Goal: Task Accomplishment & Management: Use online tool/utility

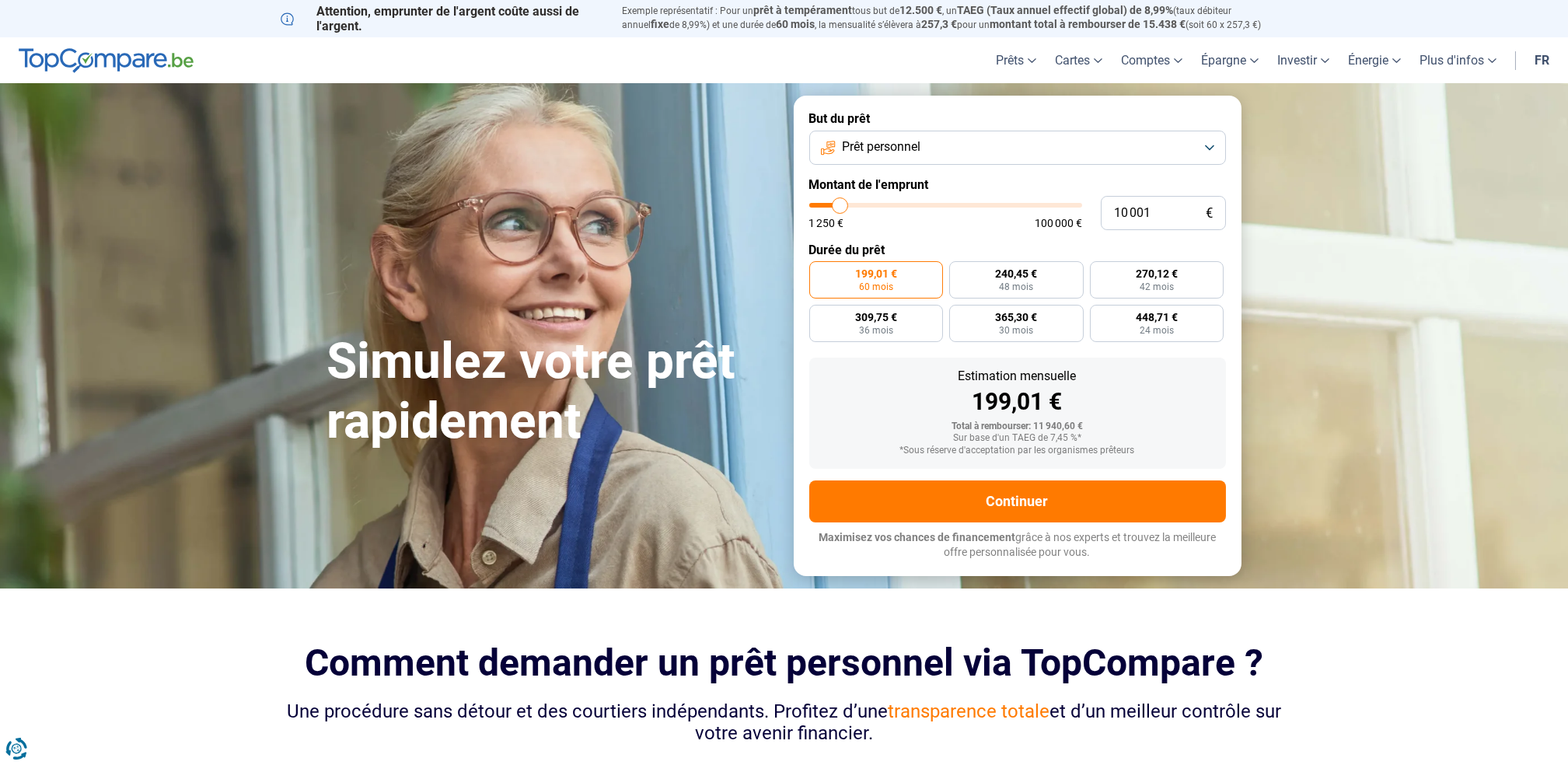
type input "11 250"
type input "11250"
type input "11 500"
type input "11500"
type input "11 750"
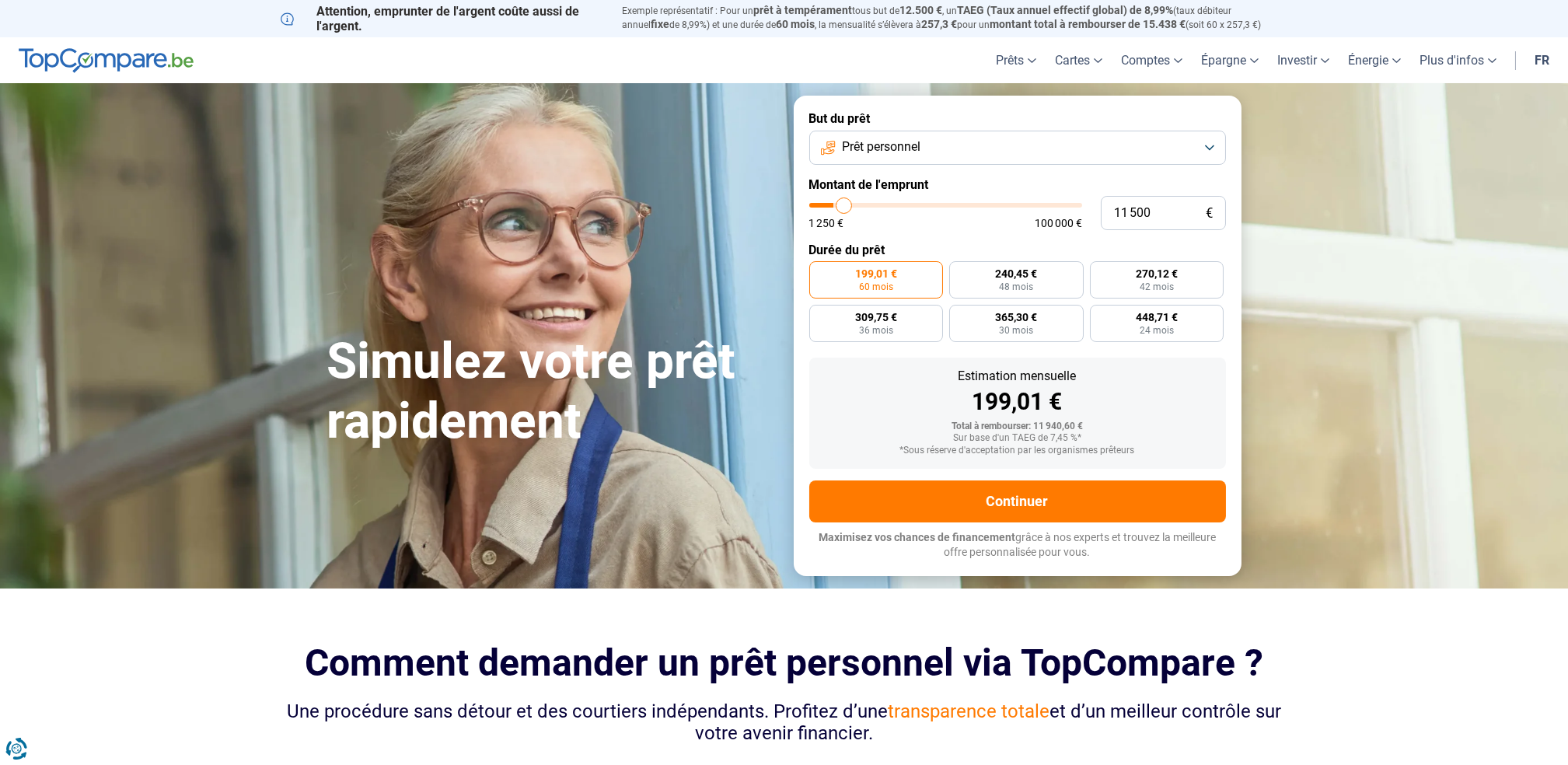
type input "11750"
type input "12 000"
type input "12000"
type input "12 500"
type input "12500"
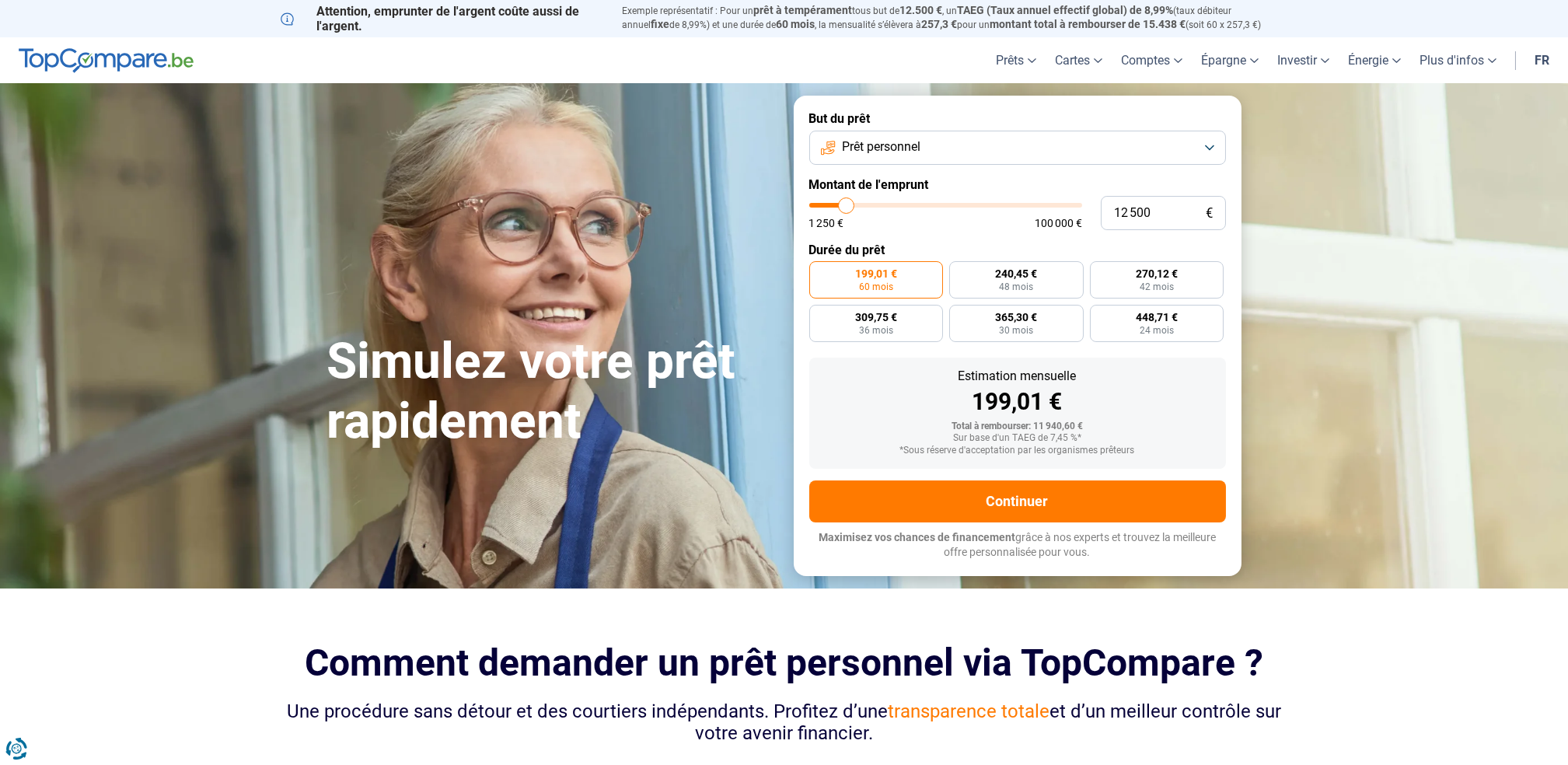
type input "13 000"
type input "13000"
type input "13 500"
type input "13500"
type input "13 750"
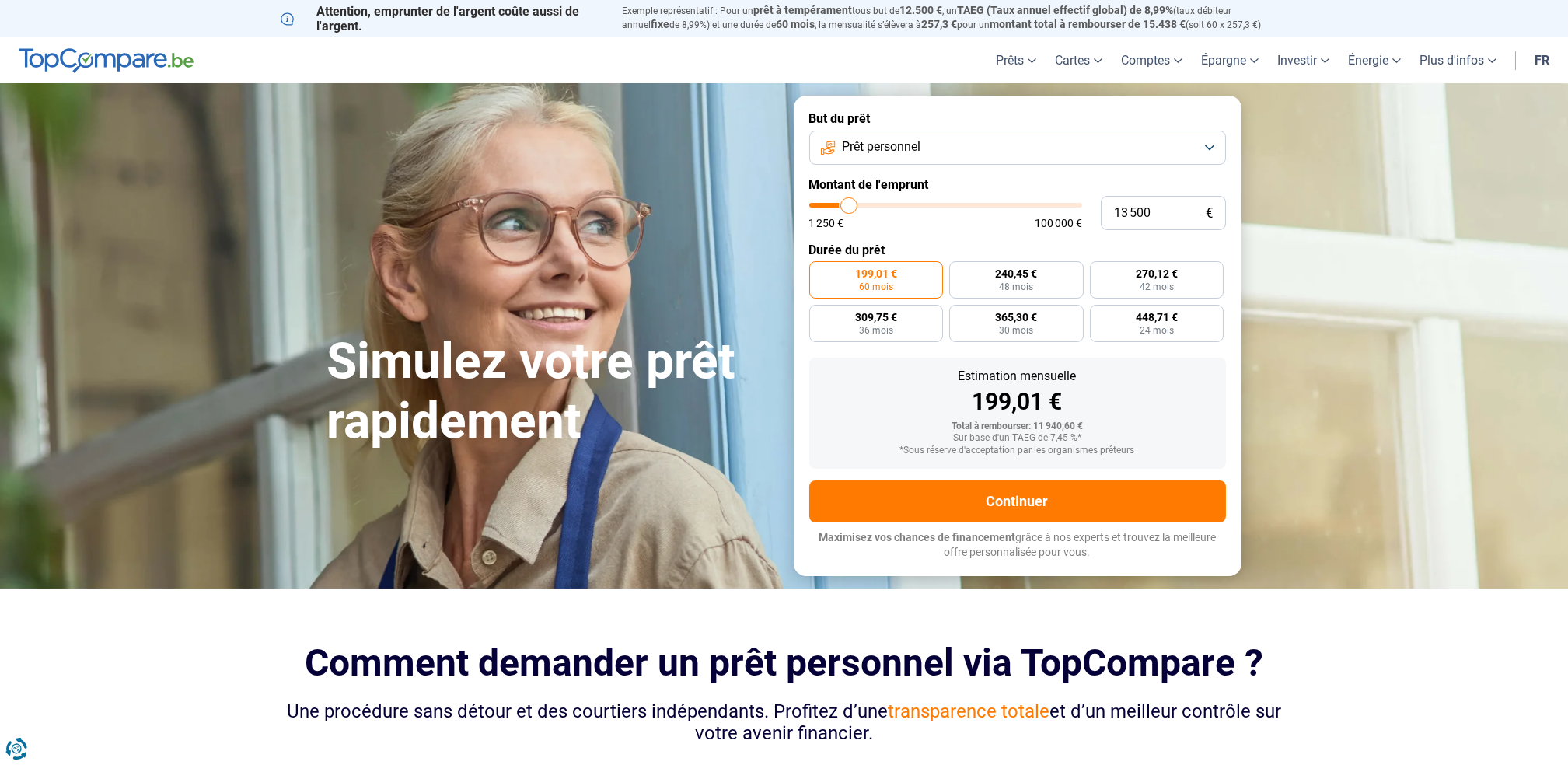
type input "13750"
type input "14 000"
type input "14000"
type input "14 250"
type input "14250"
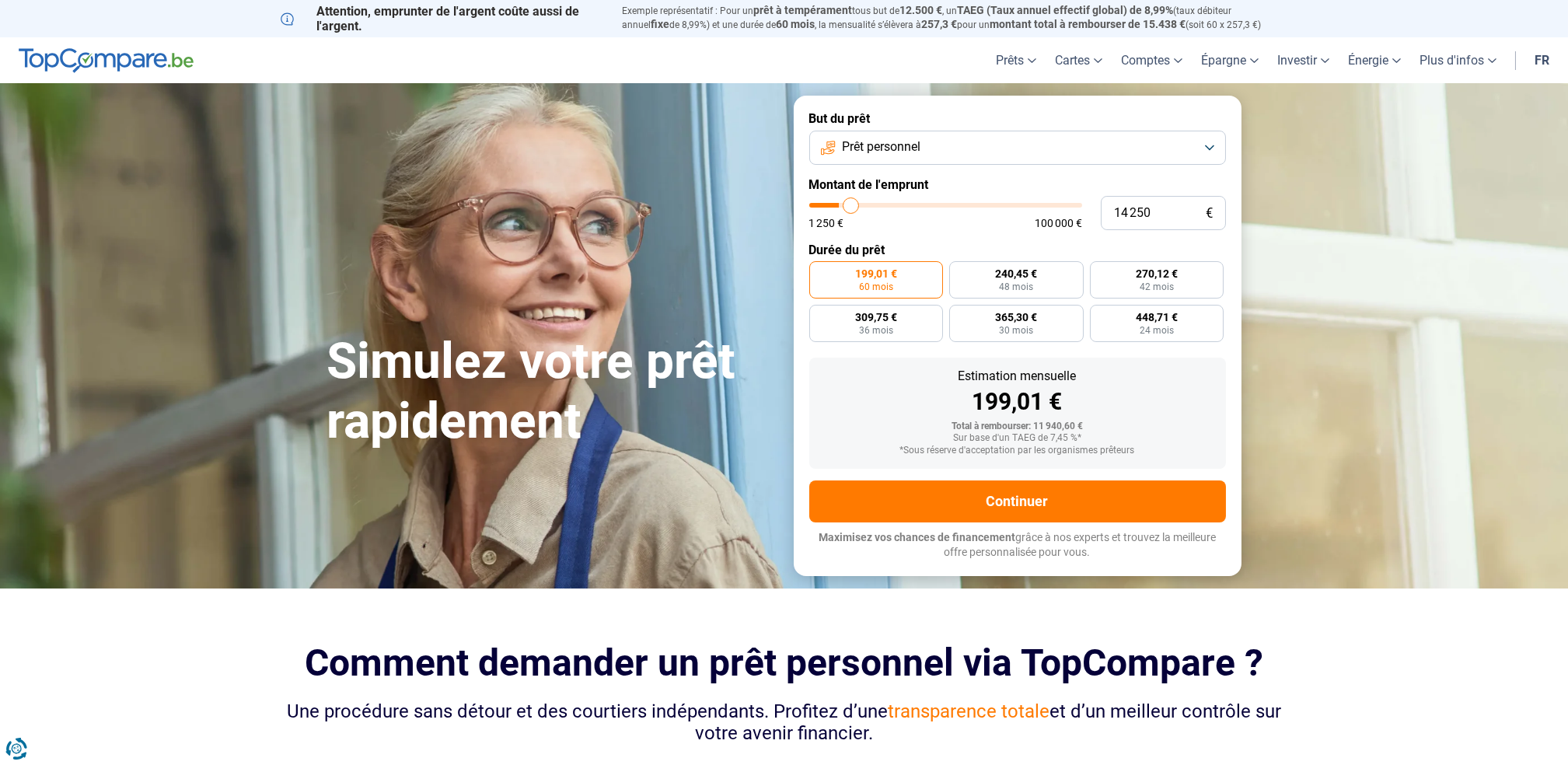
type input "14 750"
type input "14750"
type input "15 000"
type input "15000"
type input "15 250"
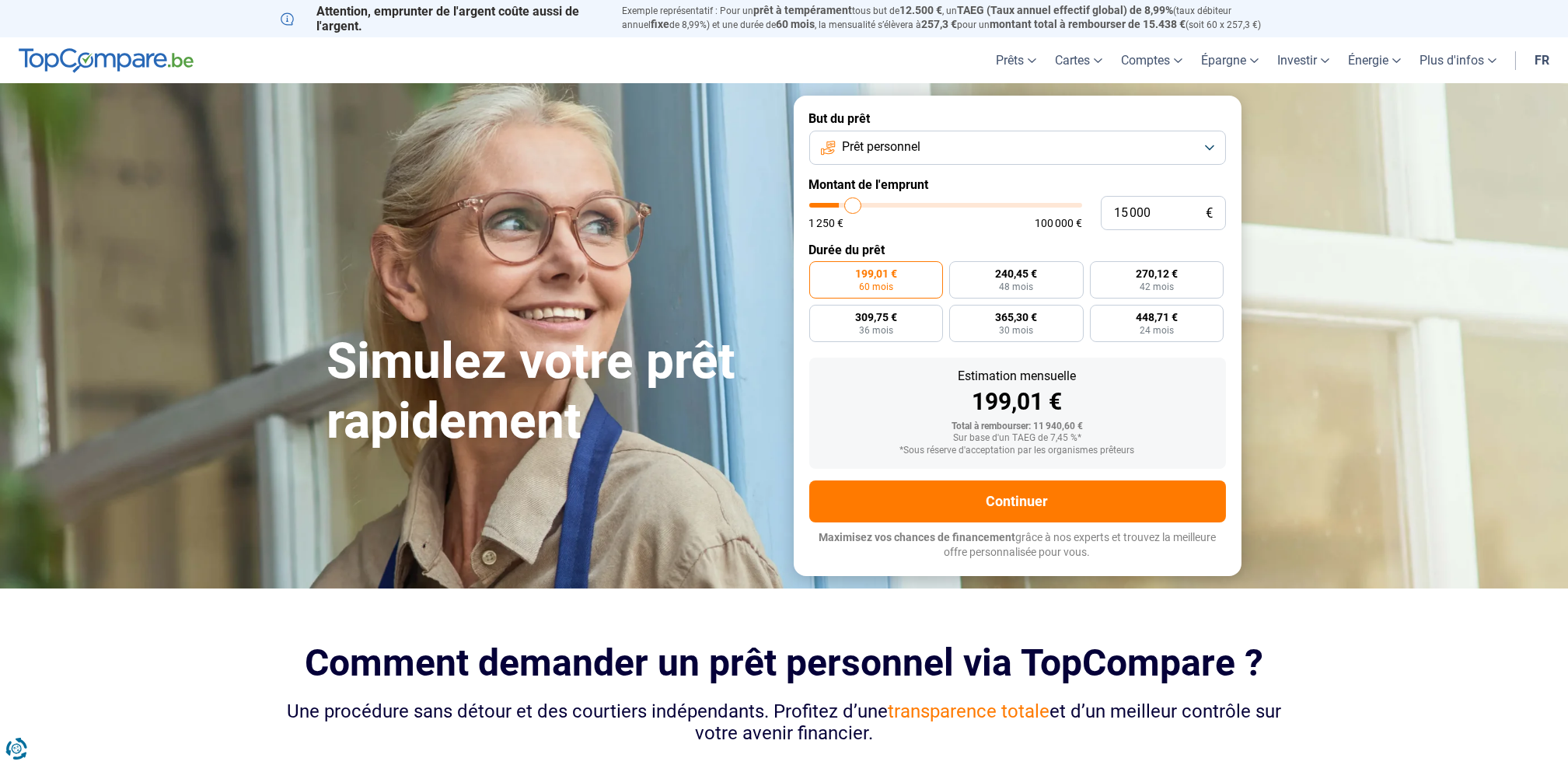
type input "15250"
type input "15 500"
type input "15500"
type input "16 000"
type input "16000"
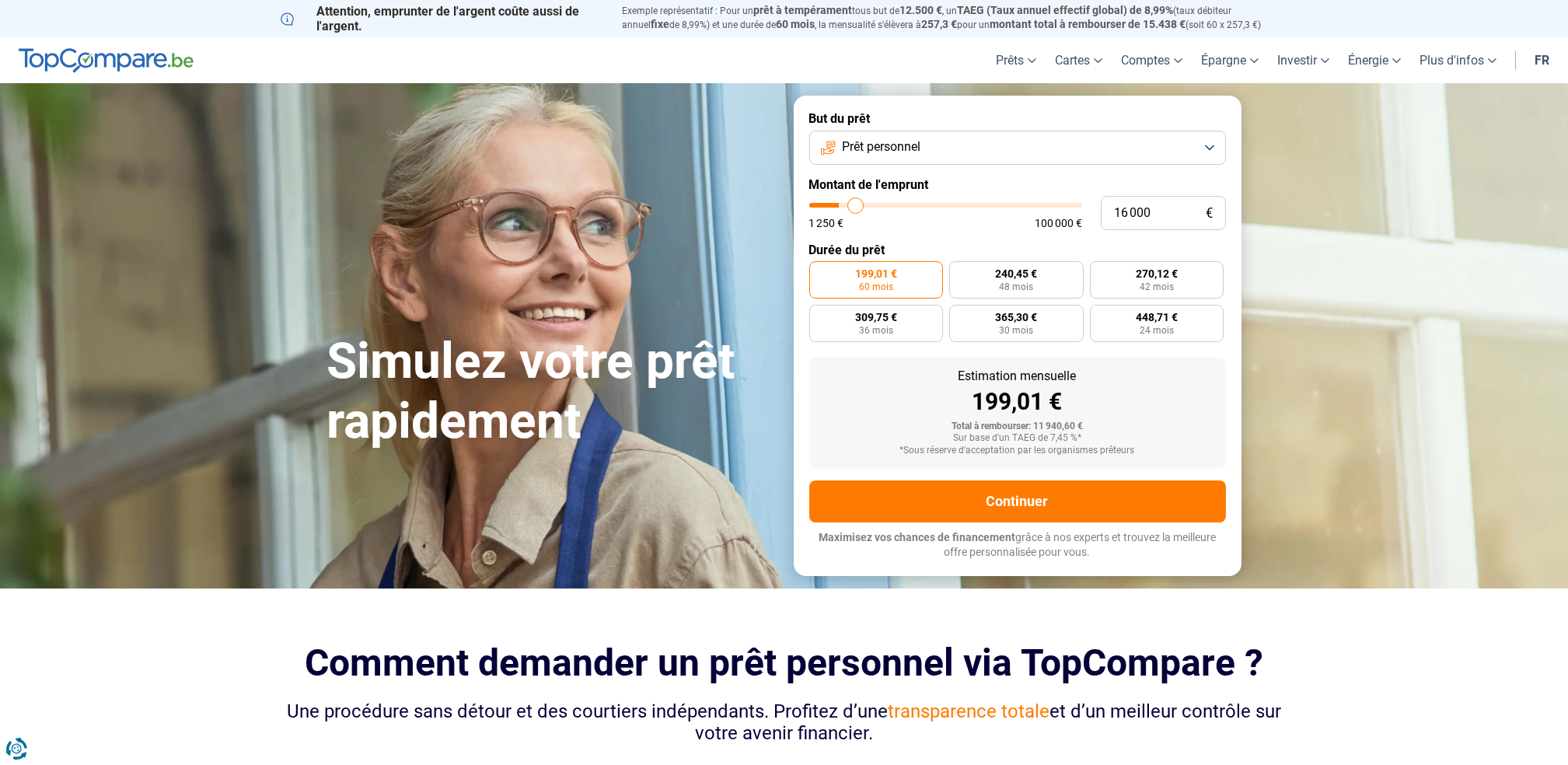
type input "16 250"
type input "16250"
type input "17 000"
type input "17000"
type input "17 750"
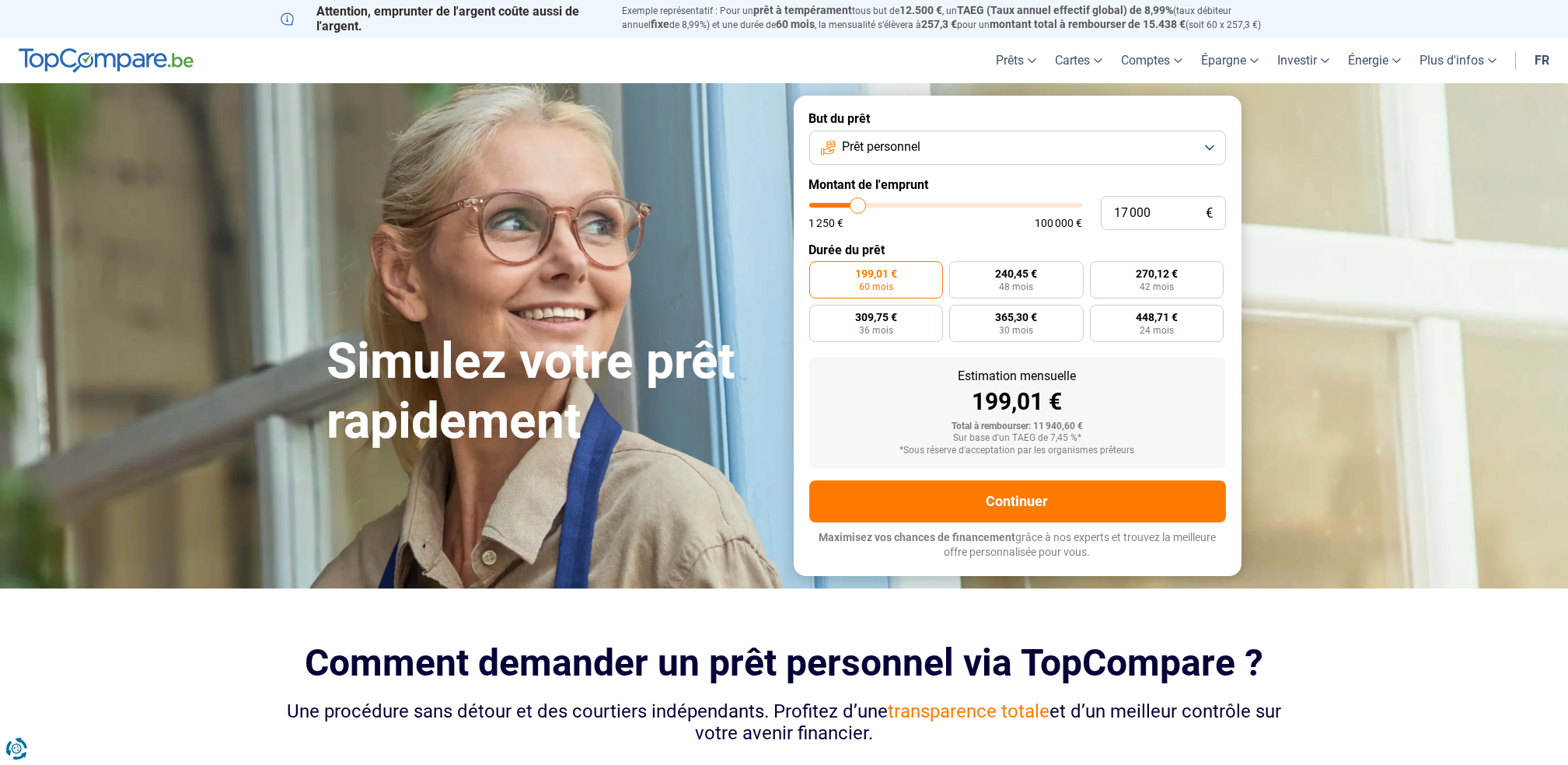
type input "17750"
type input "18 250"
type input "18250"
type input "18 500"
type input "18500"
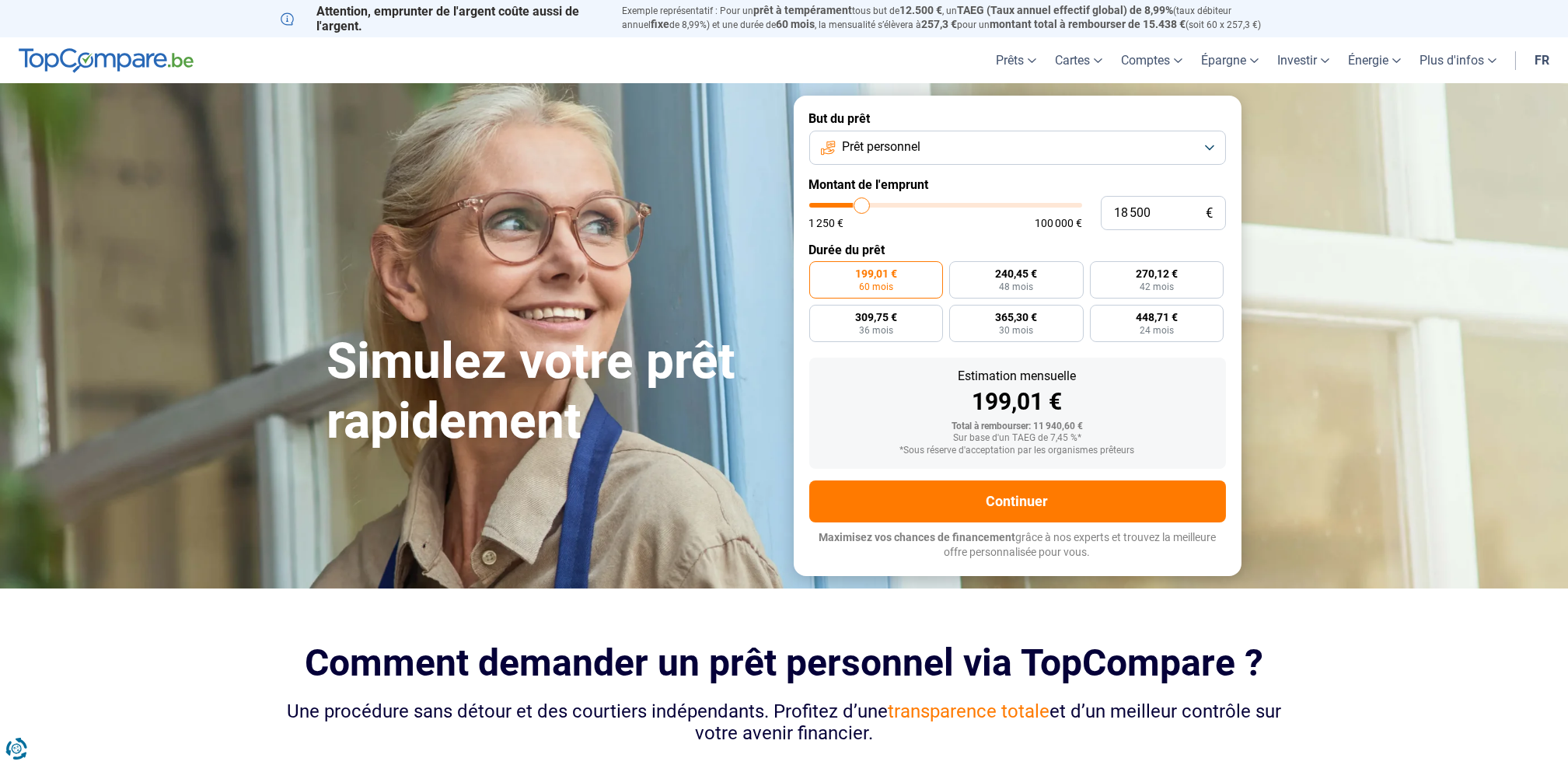
type input "18 750"
type input "18750"
type input "19 500"
type input "19500"
type input "20 000"
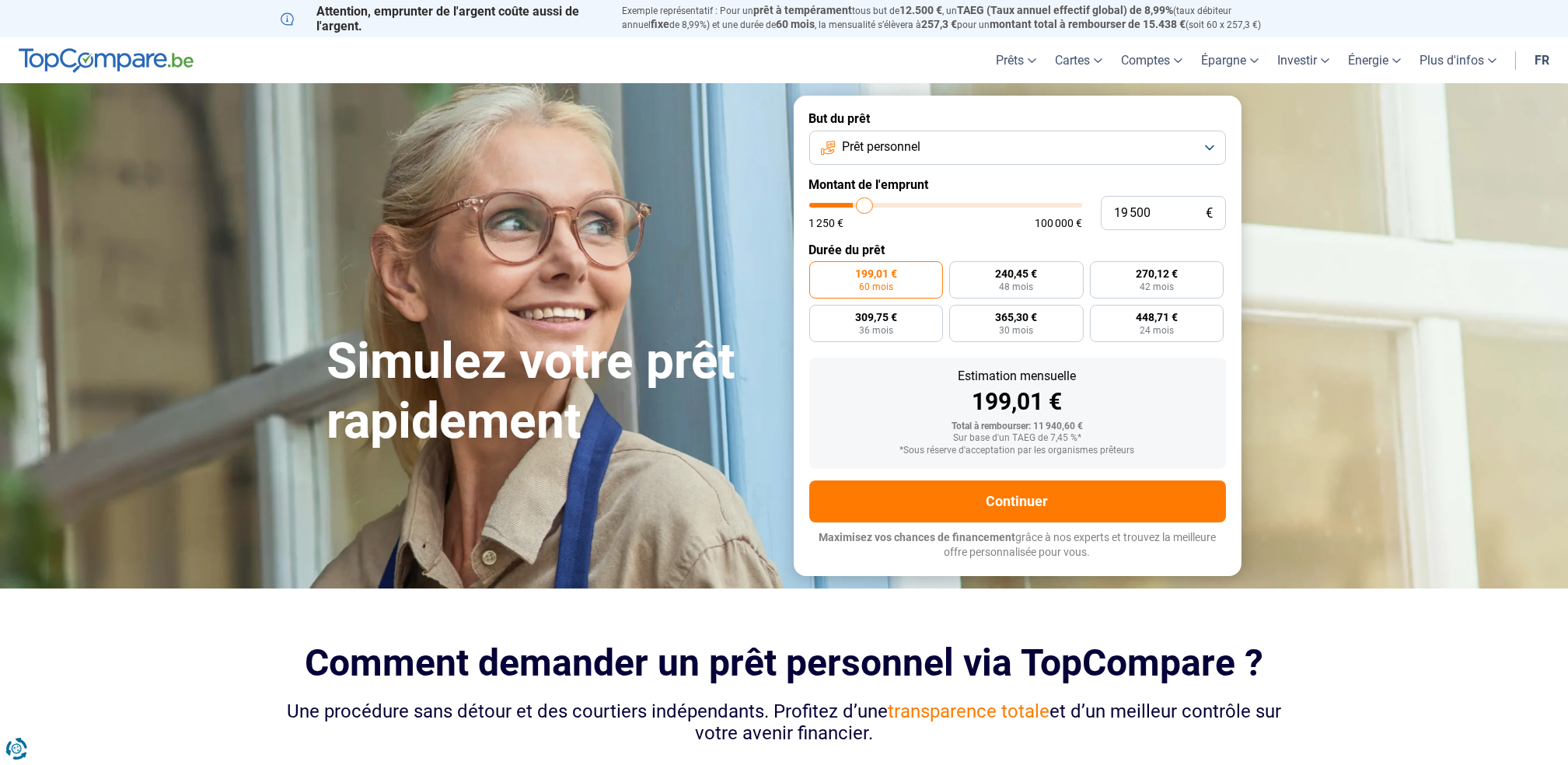
type input "20000"
type input "20 500"
type input "20500"
type input "21 000"
type input "21000"
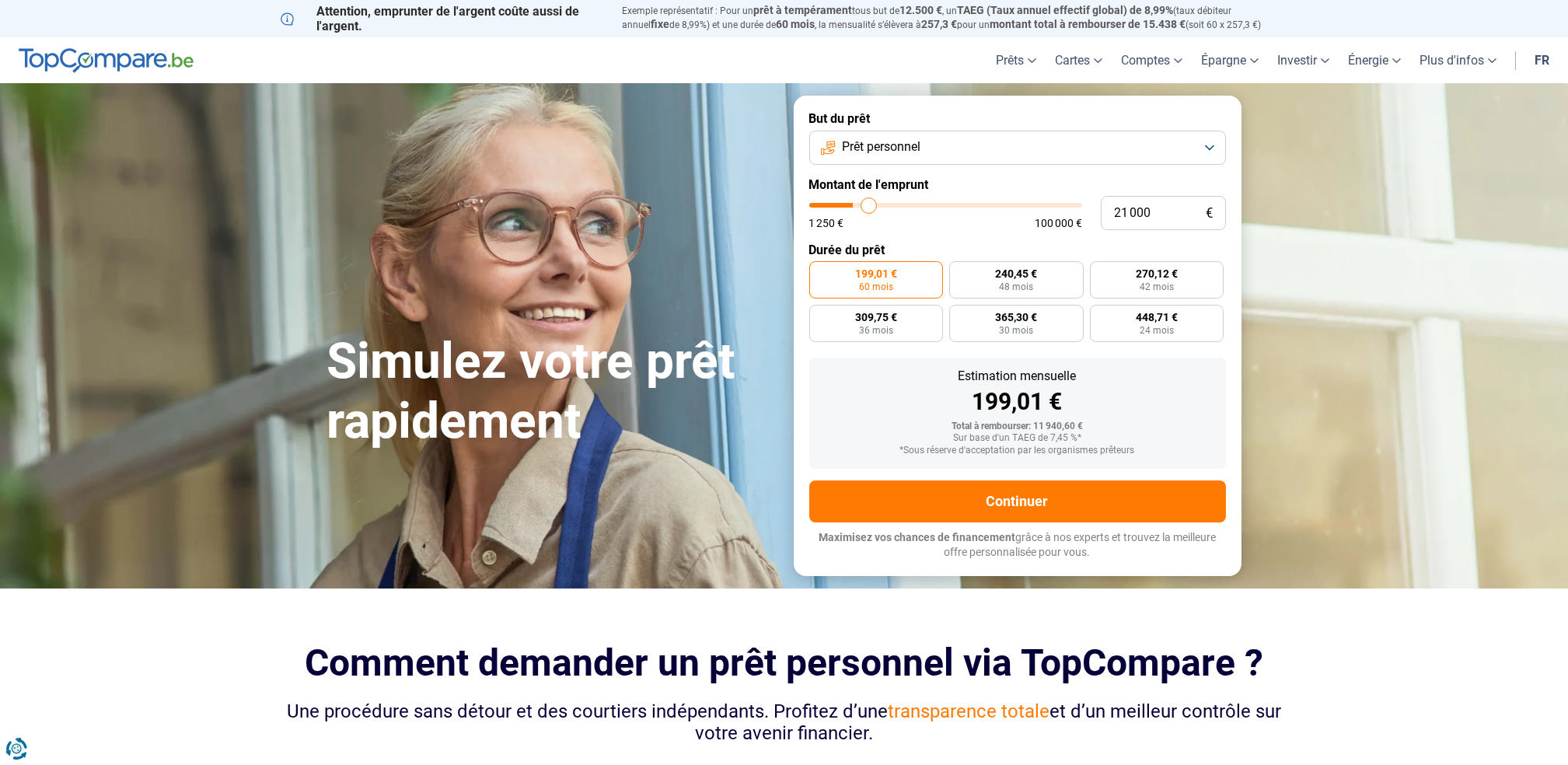
type input "21 500"
type input "21500"
type input "22 000"
type input "22000"
type input "23 000"
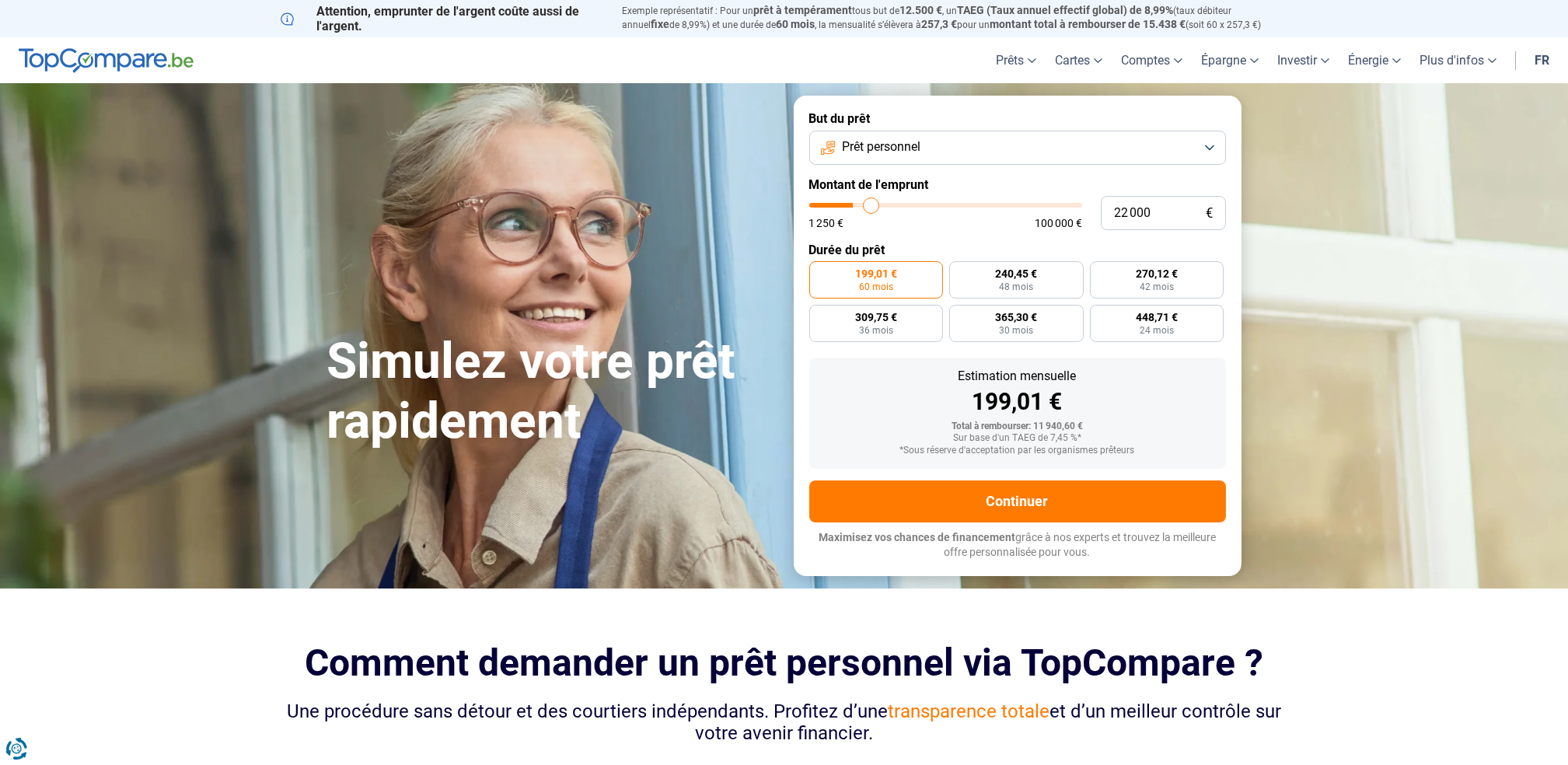
type input "23000"
type input "25 000"
type input "25000"
type input "26 250"
type input "26250"
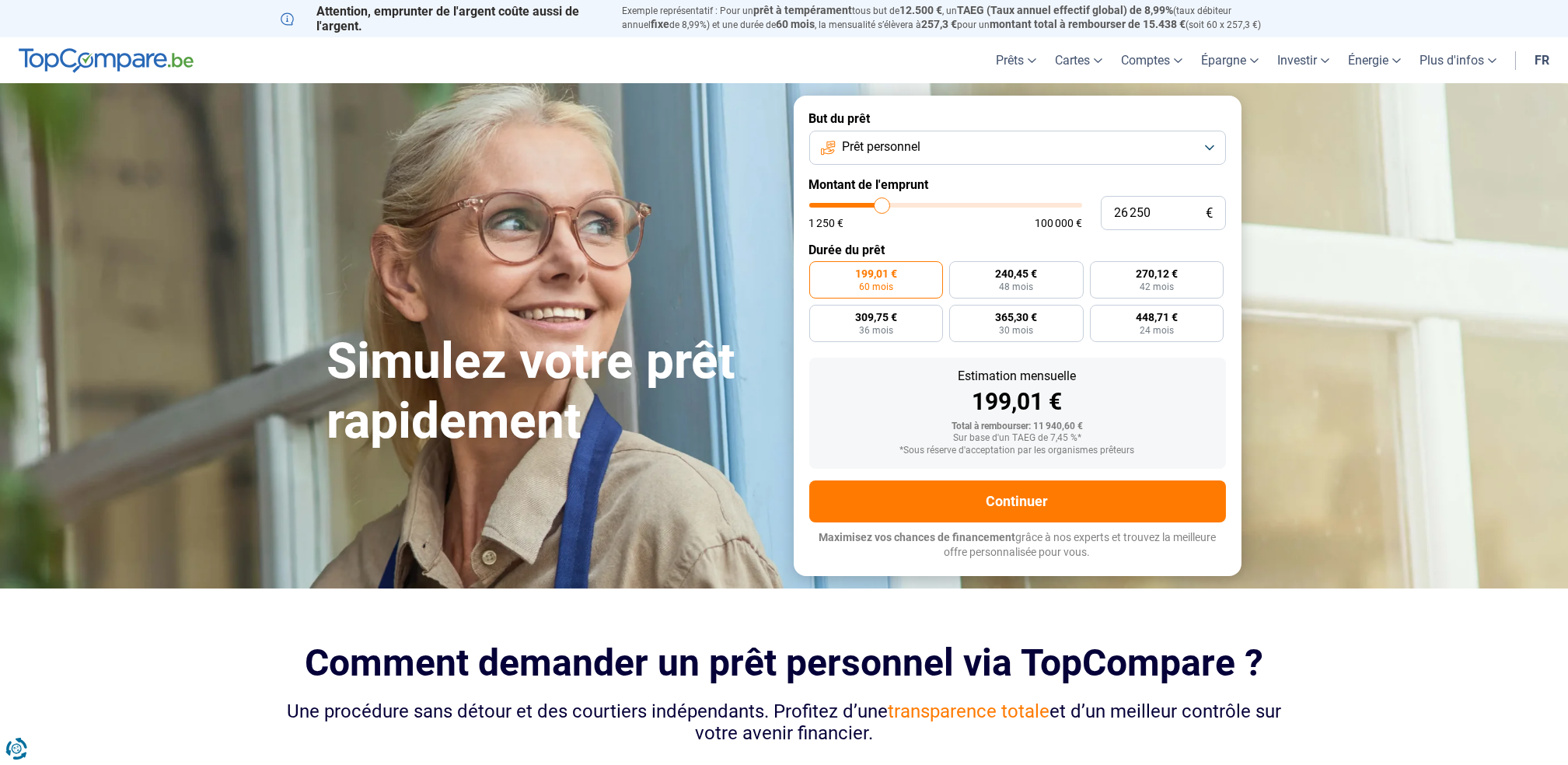
type input "26 750"
type input "26750"
type input "27 250"
type input "27250"
type input "27 750"
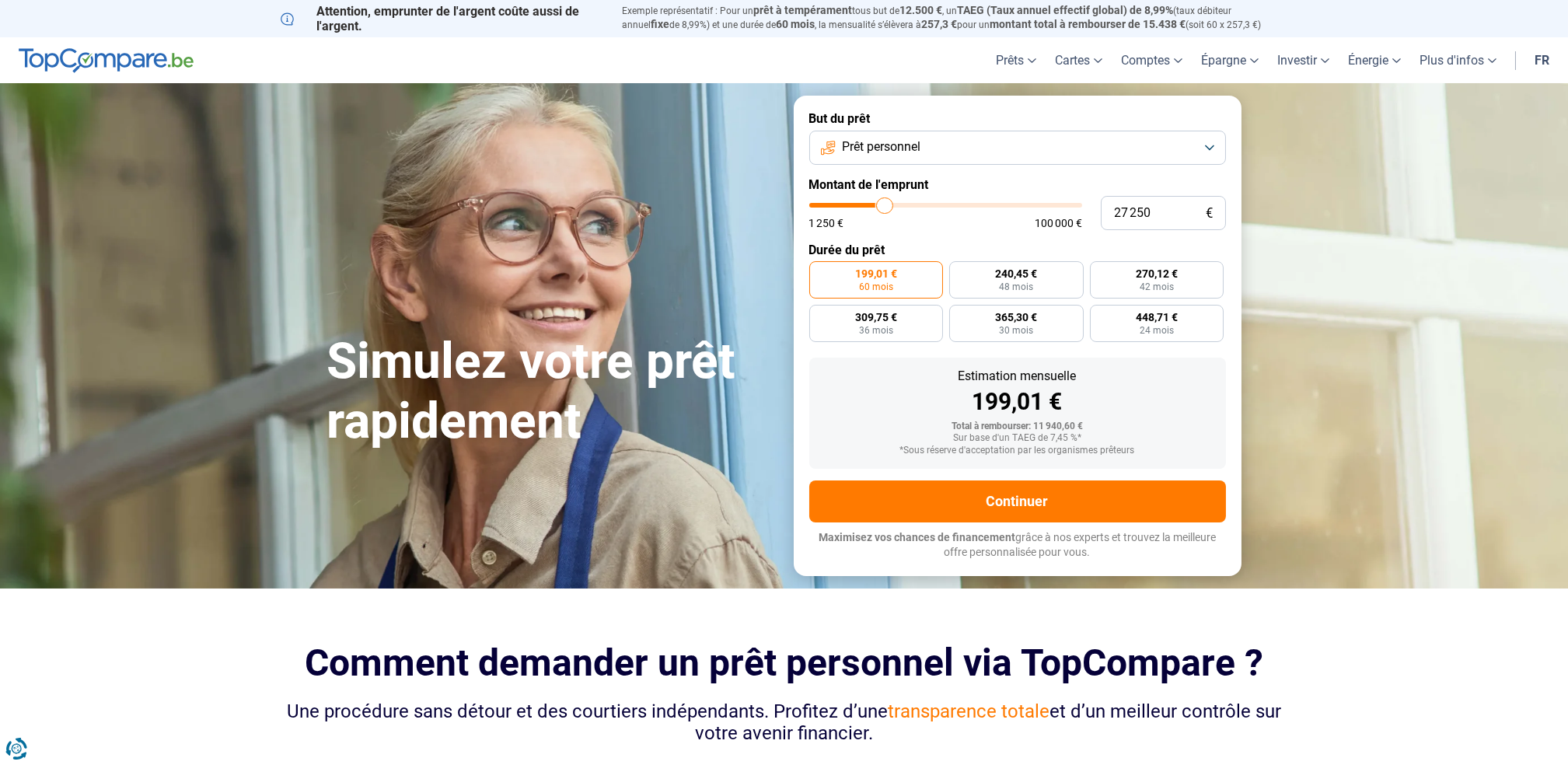
type input "27750"
type input "28 500"
type input "28500"
type input "28 750"
type input "28750"
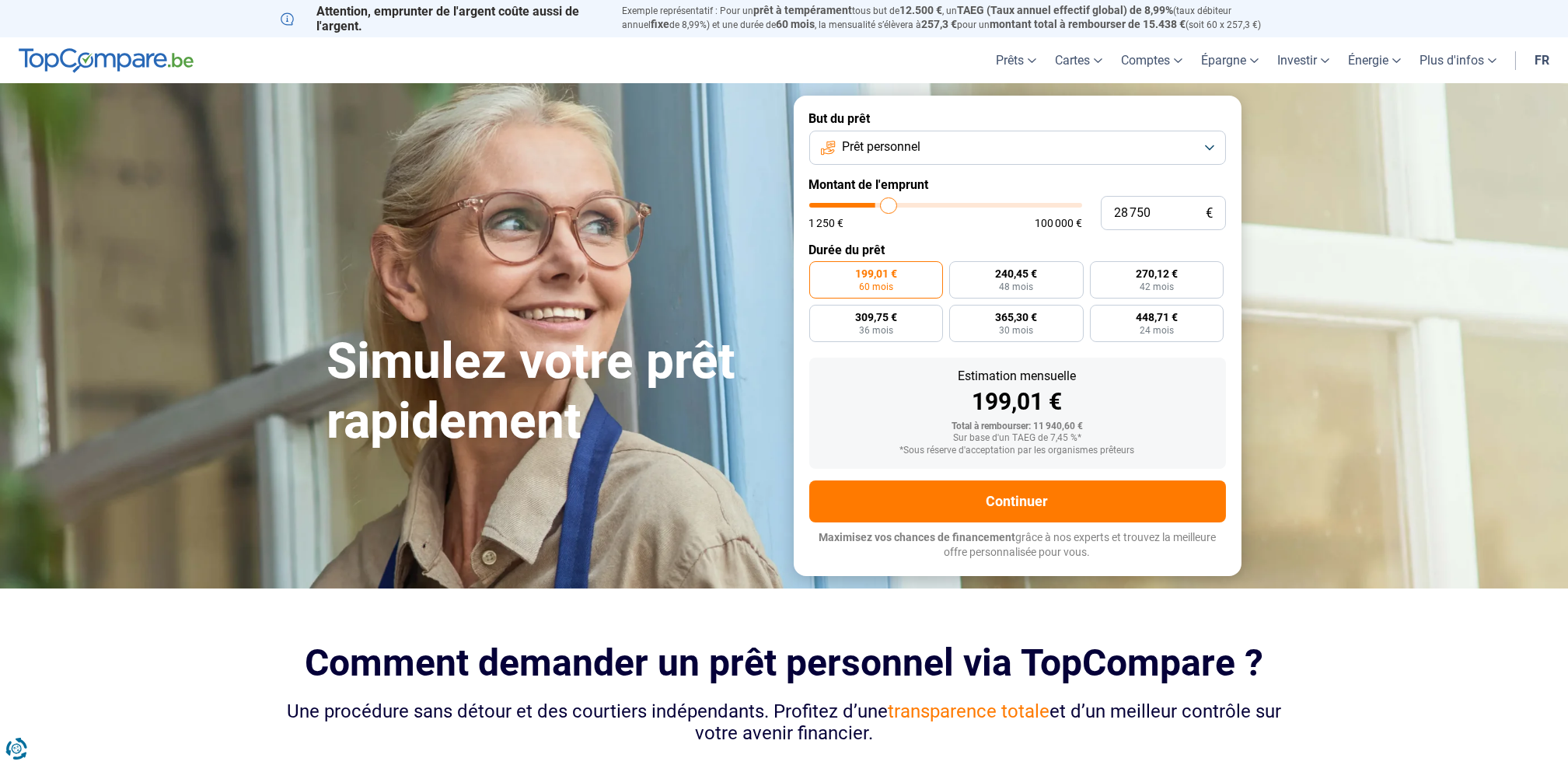
type input "29 750"
type input "29750"
type input "30 500"
type input "30500"
type input "31 750"
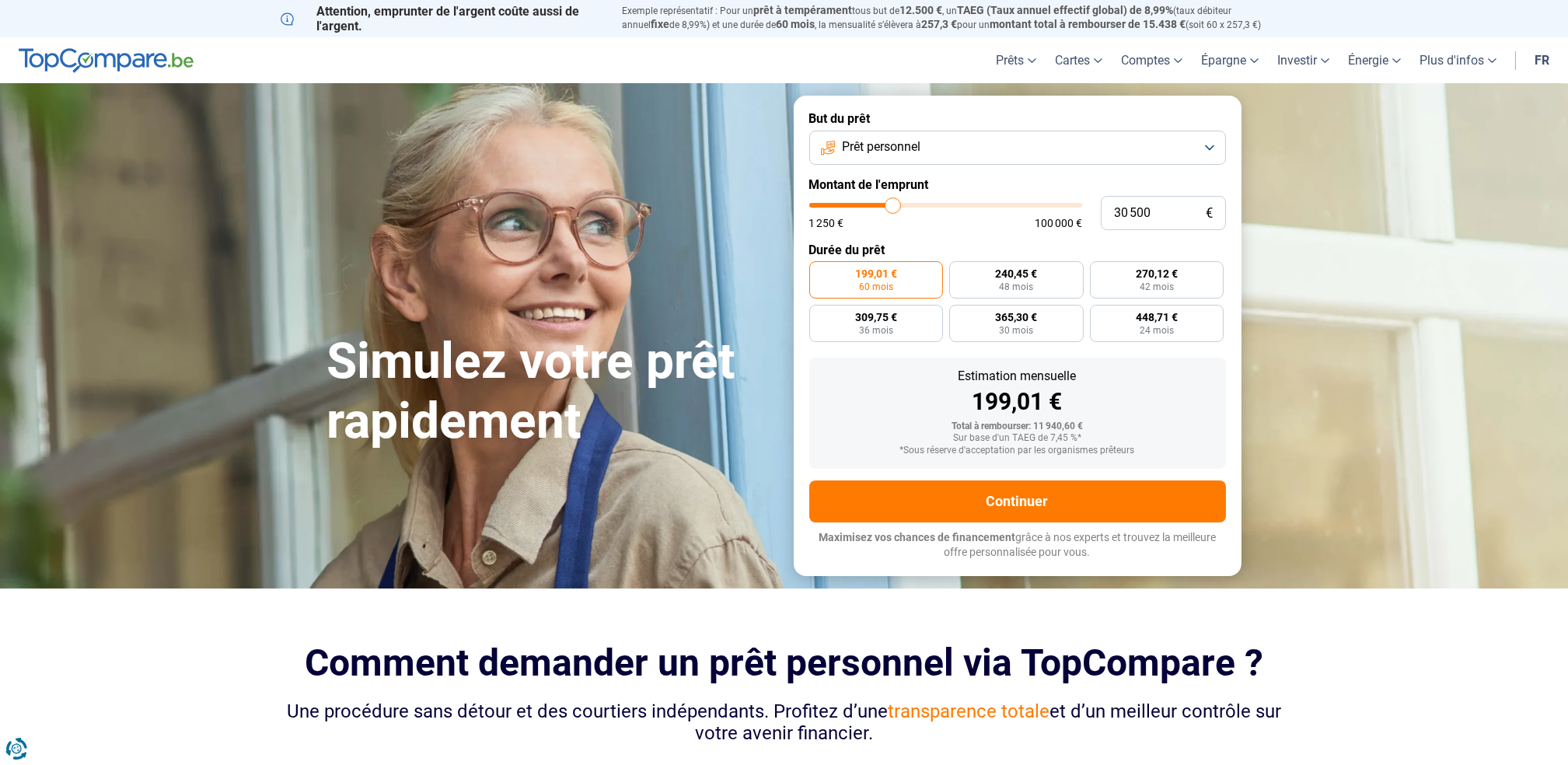
type input "31750"
type input "32 500"
type input "32500"
type input "33 250"
type input "33250"
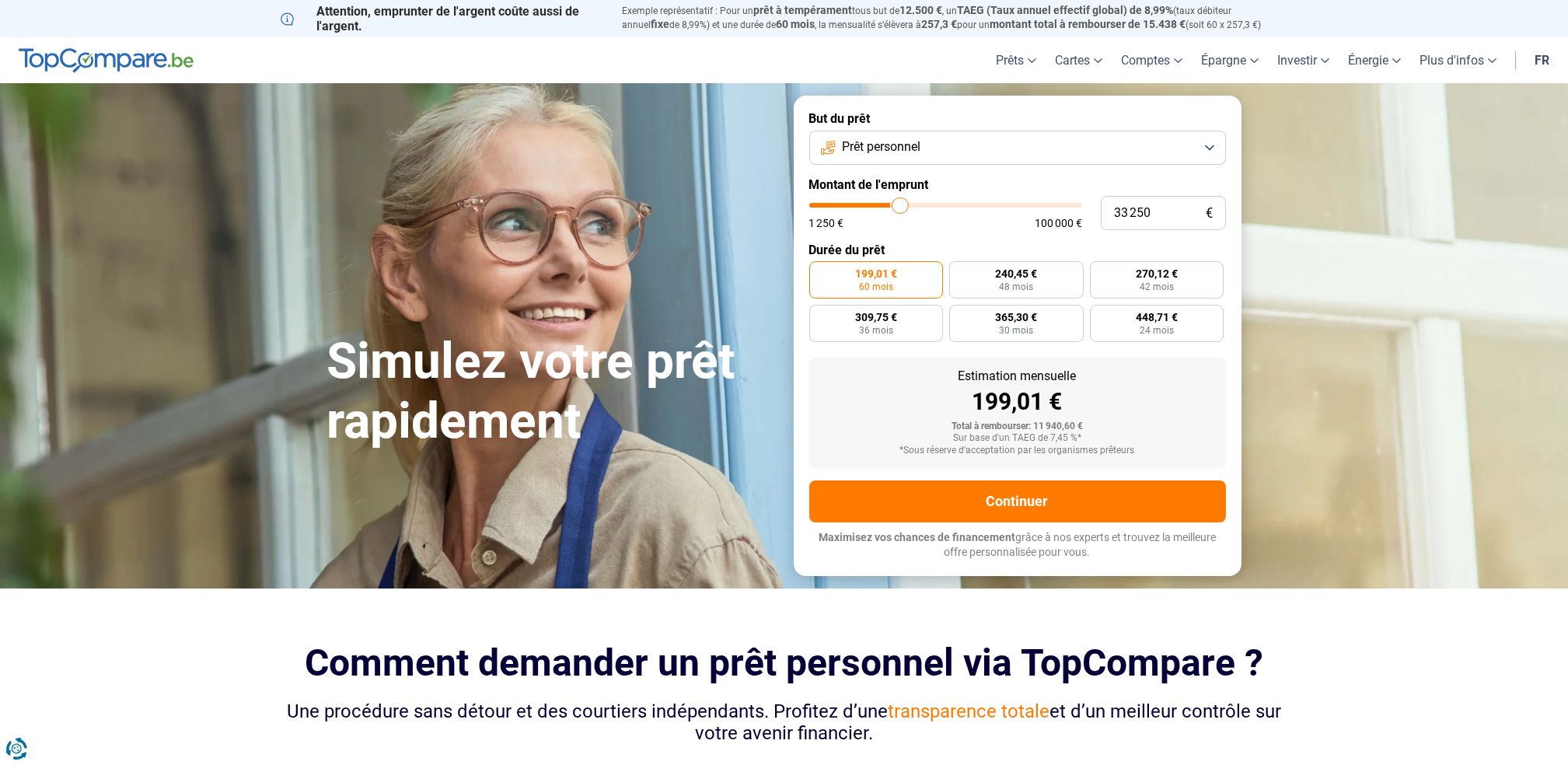
type input "33 500"
type input "33500"
type input "34 500"
type input "34500"
type input "35 250"
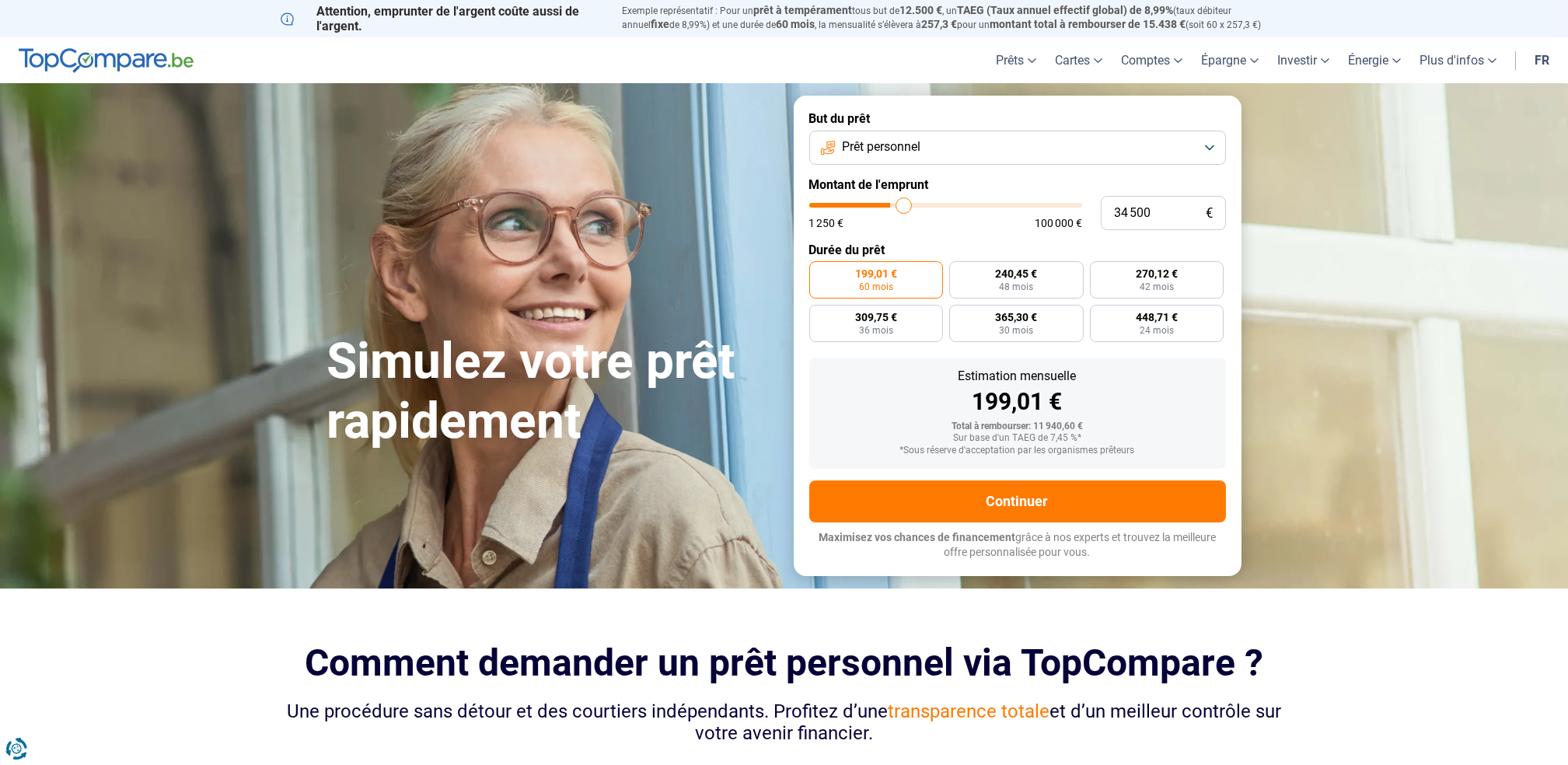
type input "35250"
type input "35 750"
type input "35750"
type input "36 250"
type input "36250"
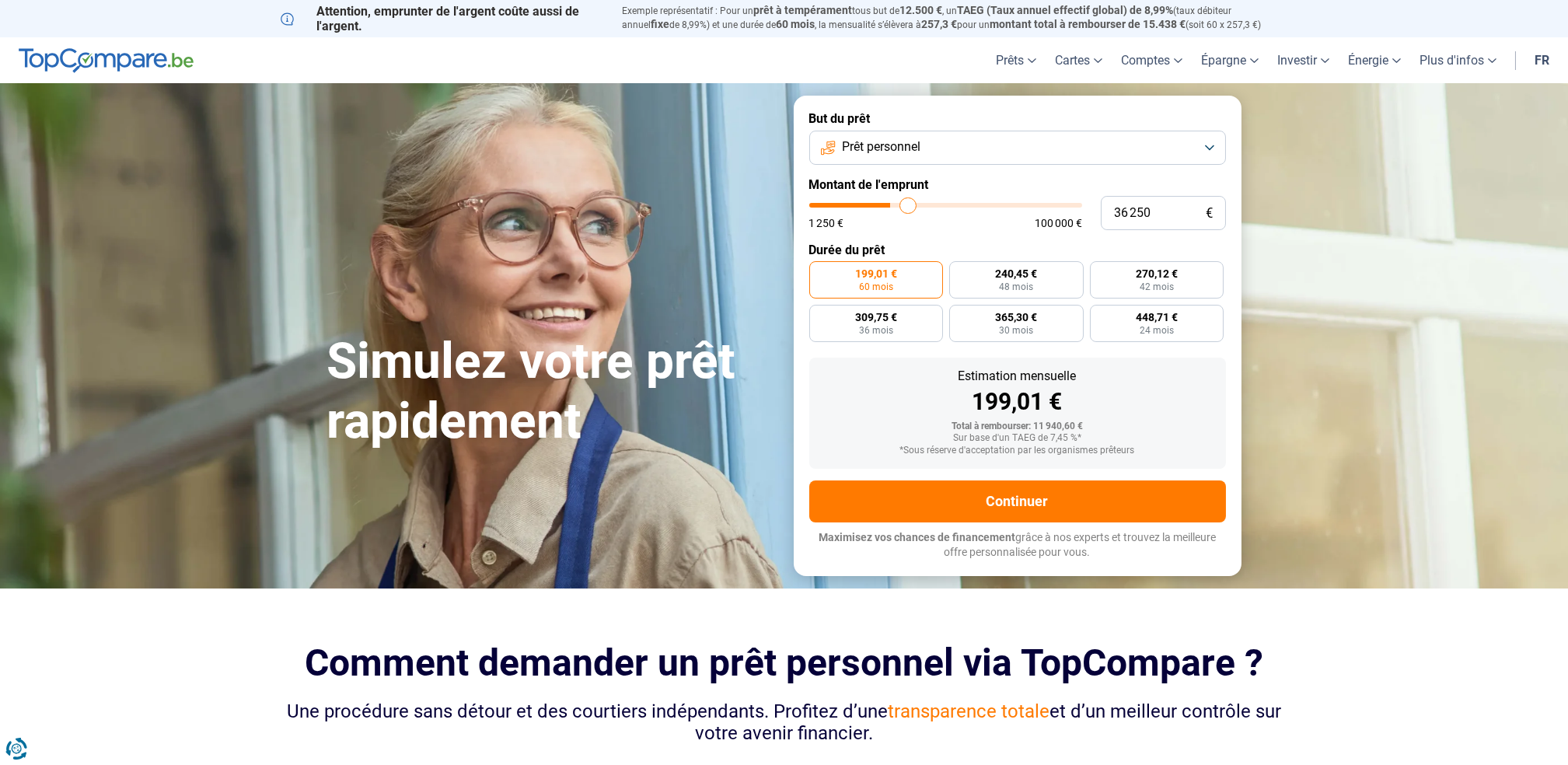
type input "37 000"
type input "37000"
type input "38 000"
type input "38000"
type input "39 000"
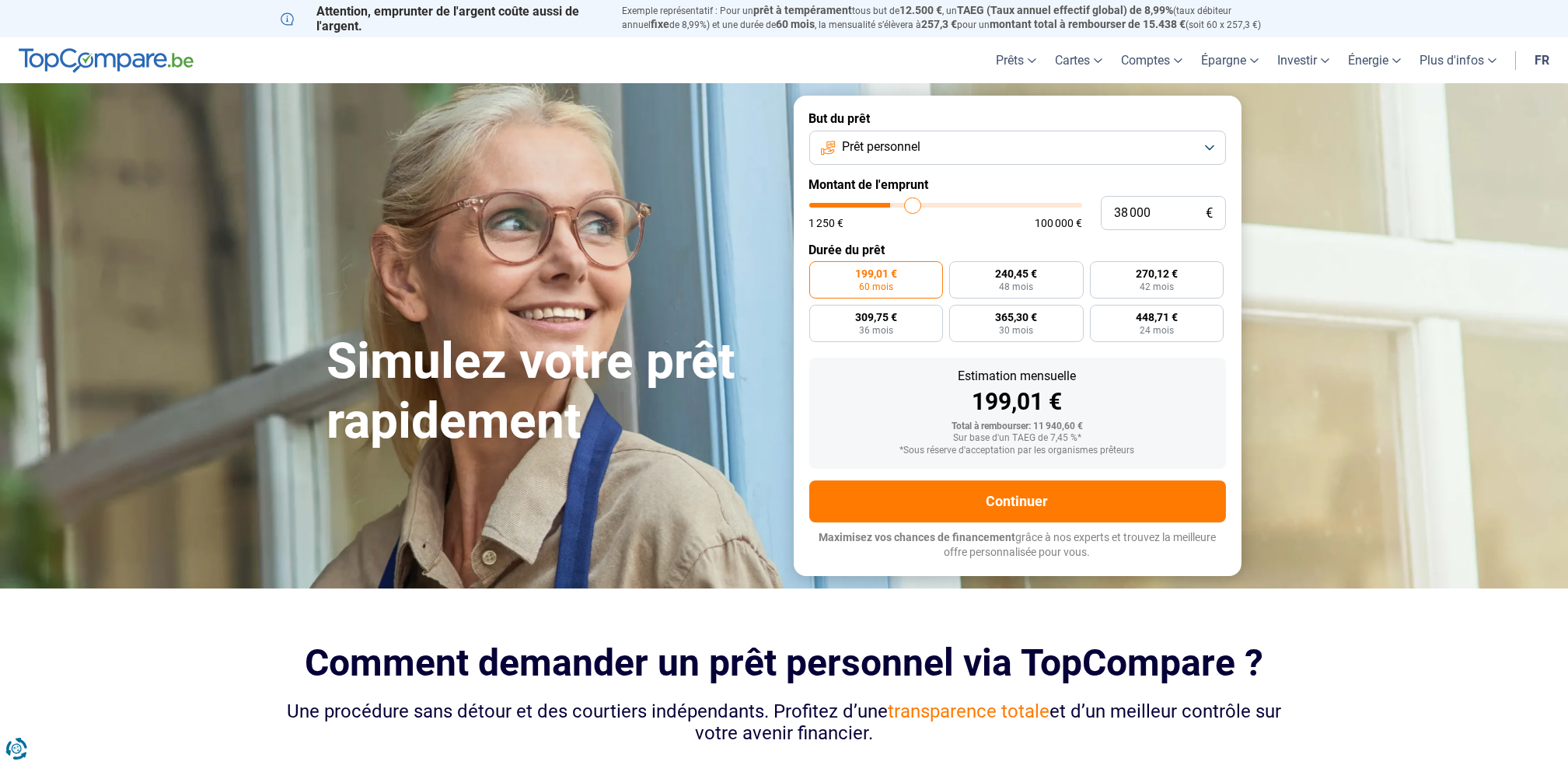
type input "39000"
type input "39 250"
type input "39250"
type input "40 000"
type input "40000"
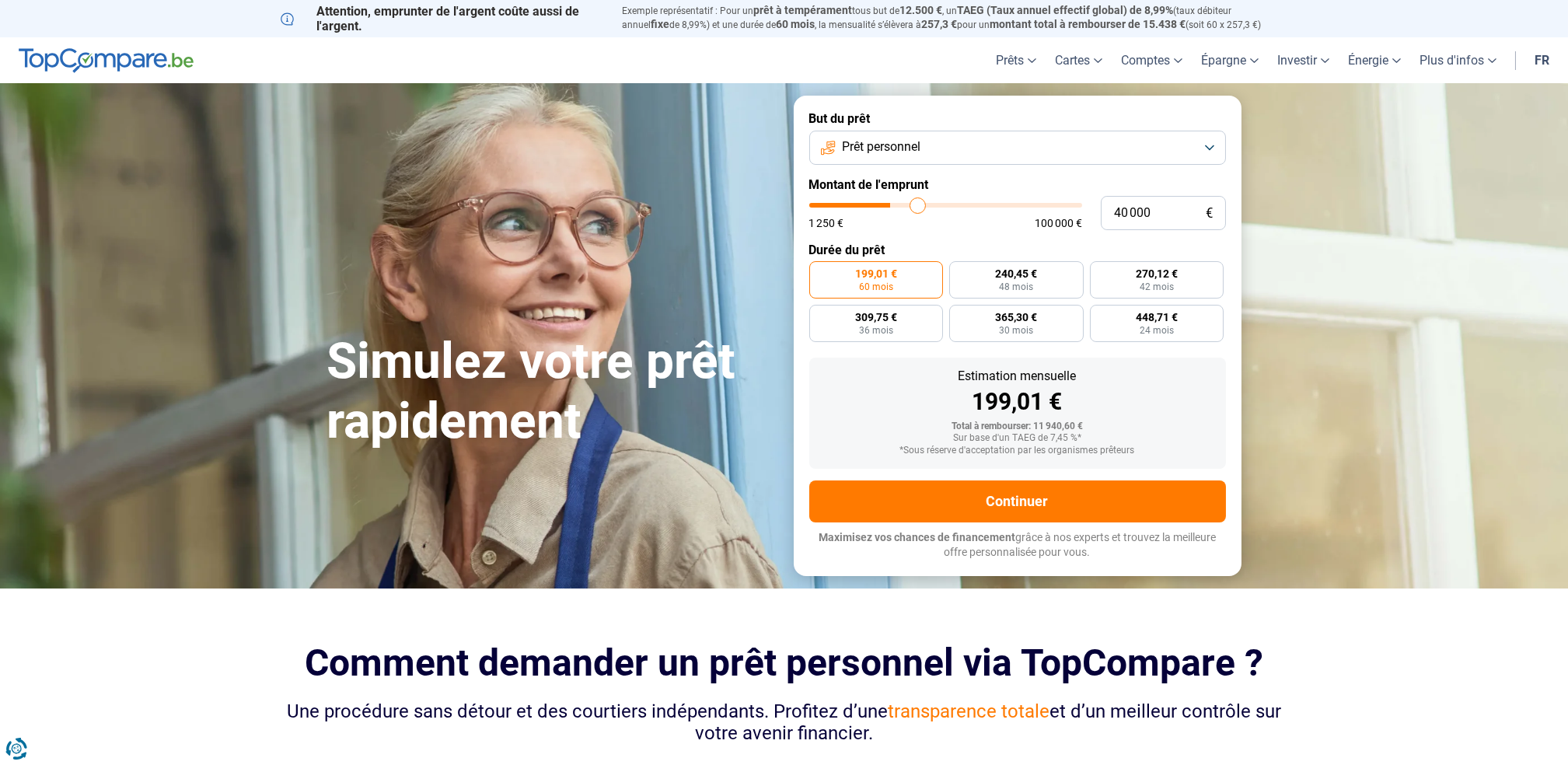
type input "41 000"
type input "41000"
type input "41 250"
type input "41250"
type input "42 250"
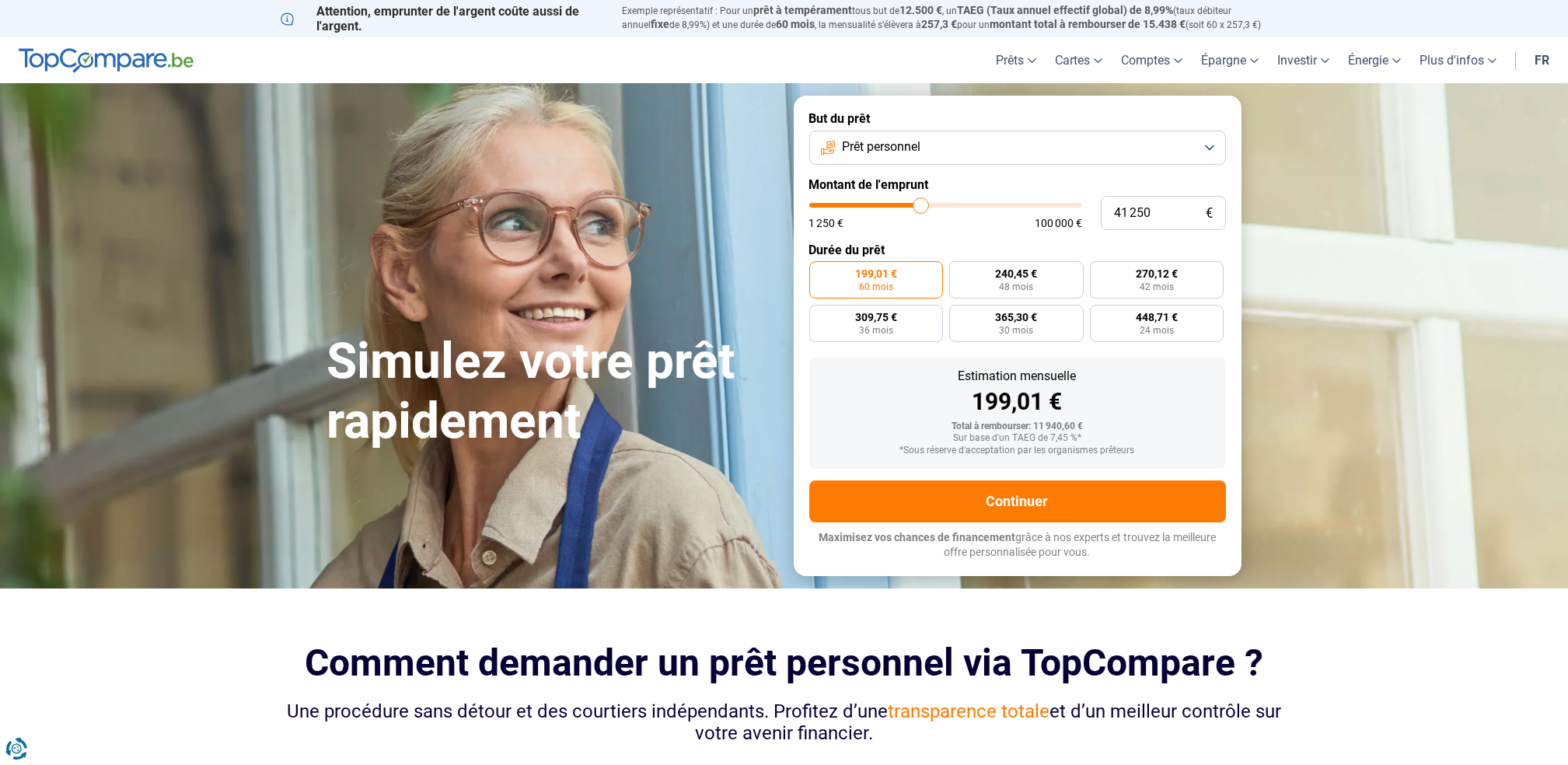
type input "42250"
type input "43 000"
type input "43000"
type input "43 250"
type input "43250"
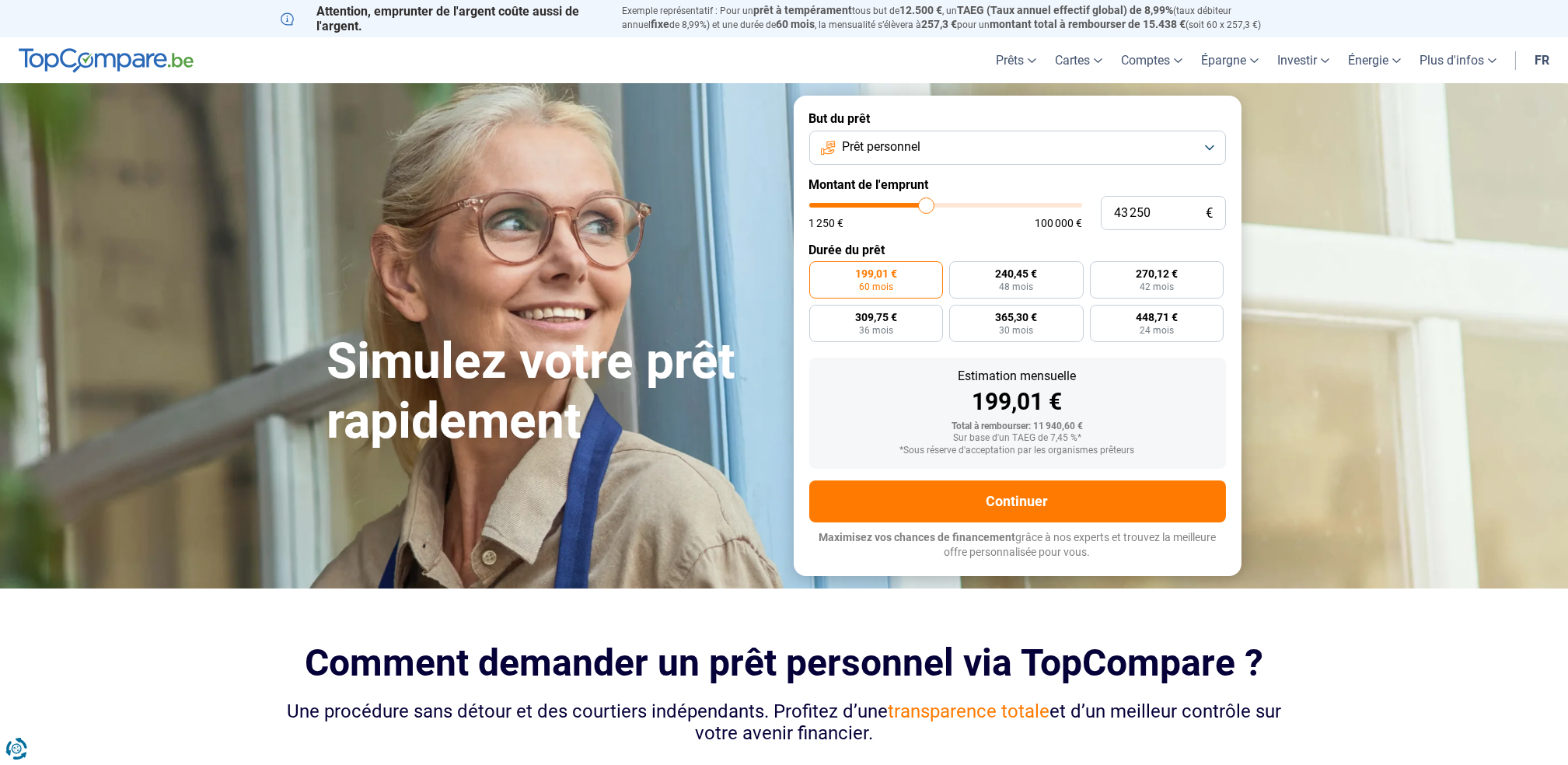
type input "43 750"
type input "43750"
type input "44 250"
type input "44250"
type input "44 500"
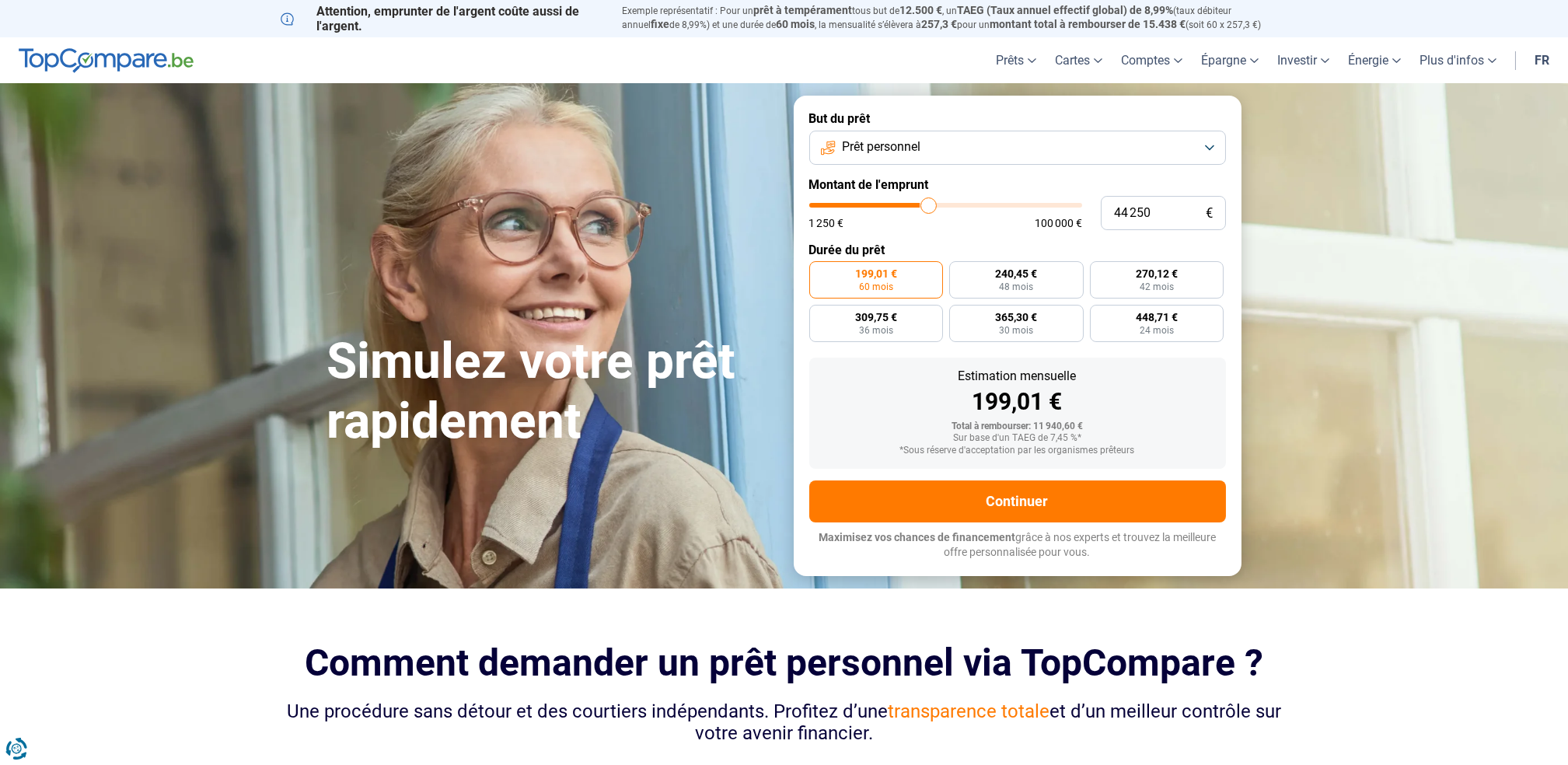
type input "44500"
type input "44 750"
type input "44750"
type input "45 250"
type input "45250"
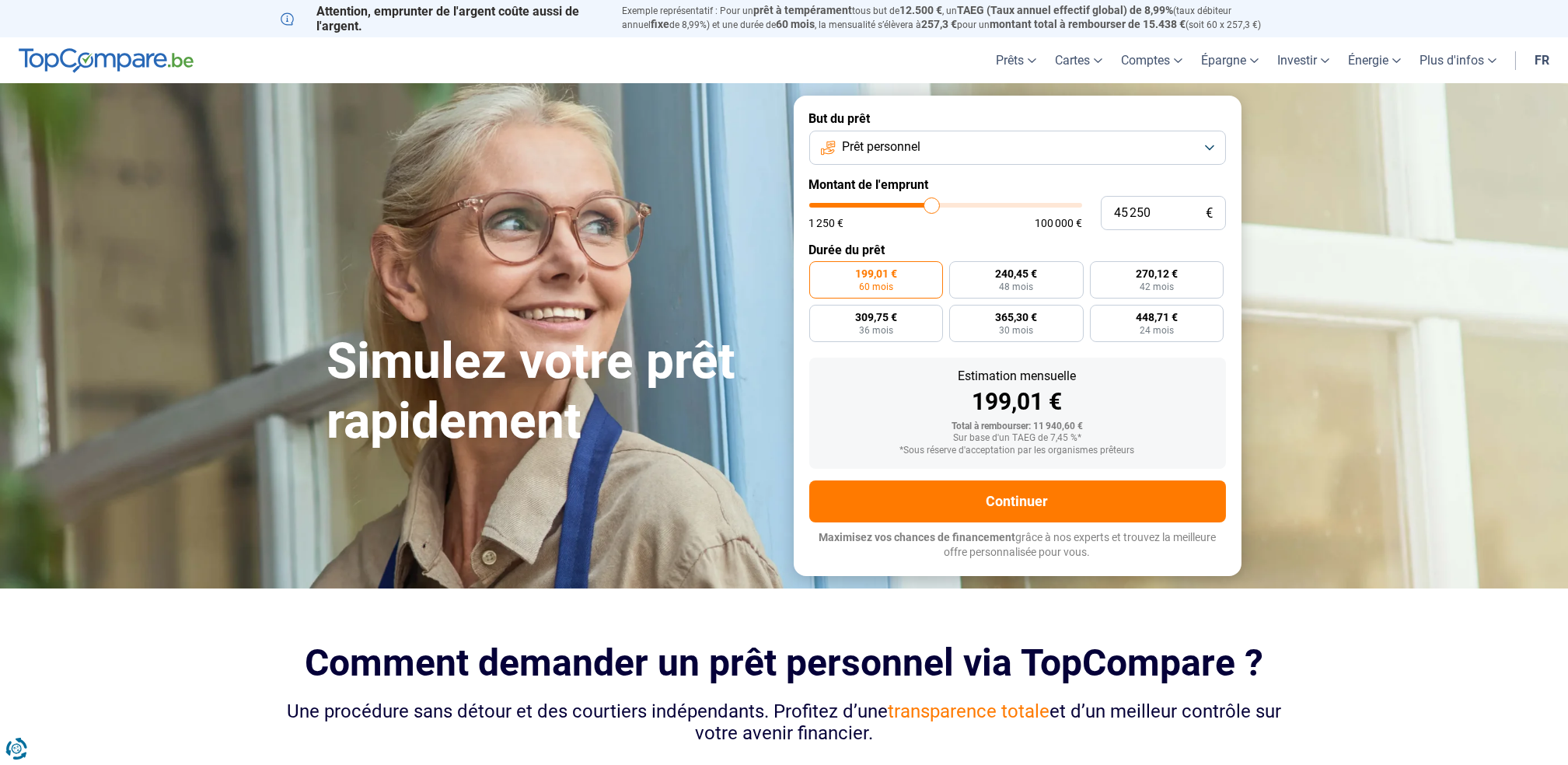
type input "45 500"
type input "45500"
type input "46 000"
type input "46000"
type input "46 500"
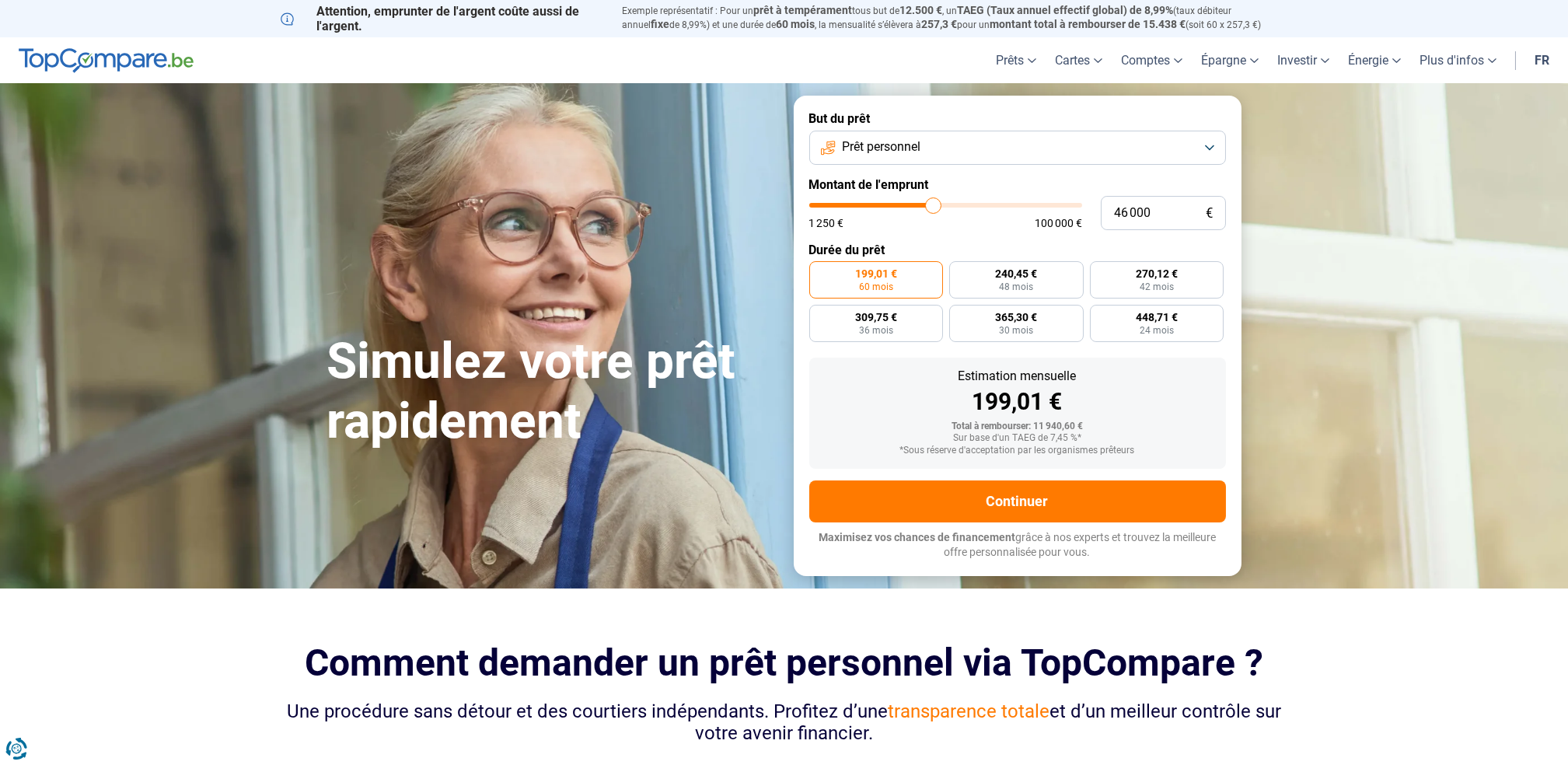
type input "46500"
type input "46 750"
type input "46750"
type input "47 000"
type input "47000"
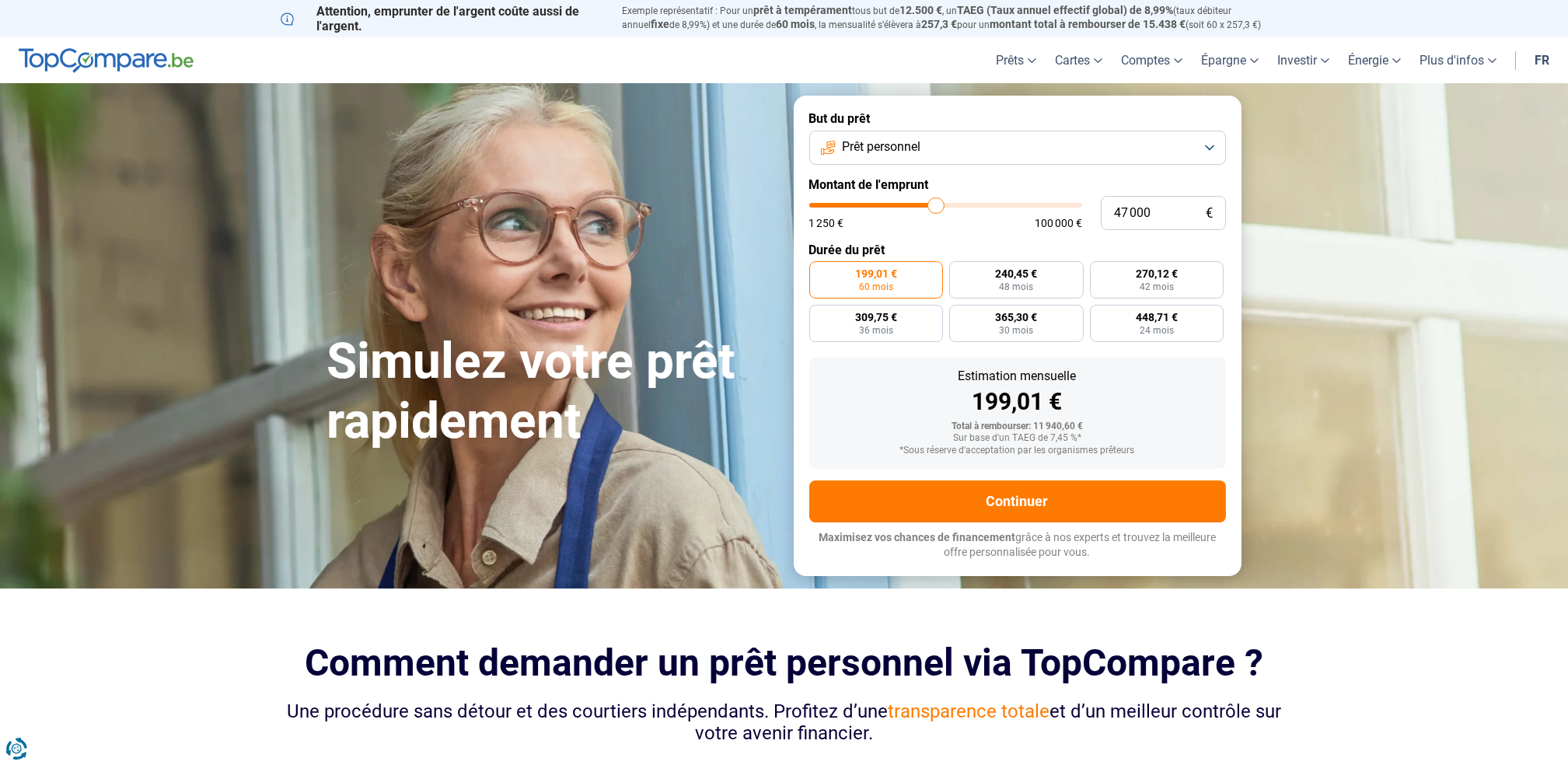
type input "47 500"
type input "47500"
type input "48 000"
type input "48000"
type input "48 750"
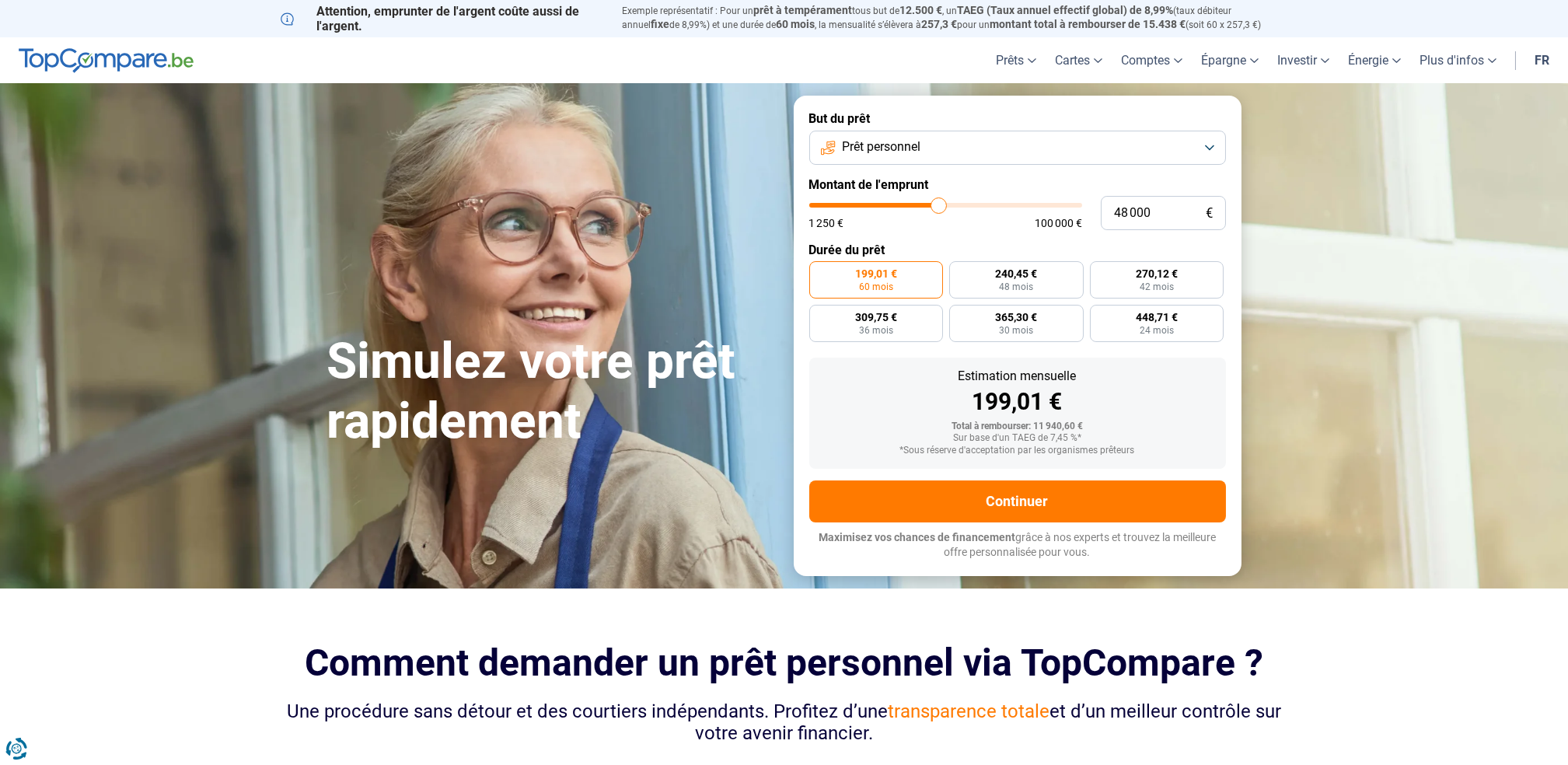
type input "48750"
type input "49 500"
type input "49500"
type input "50 000"
type input "50000"
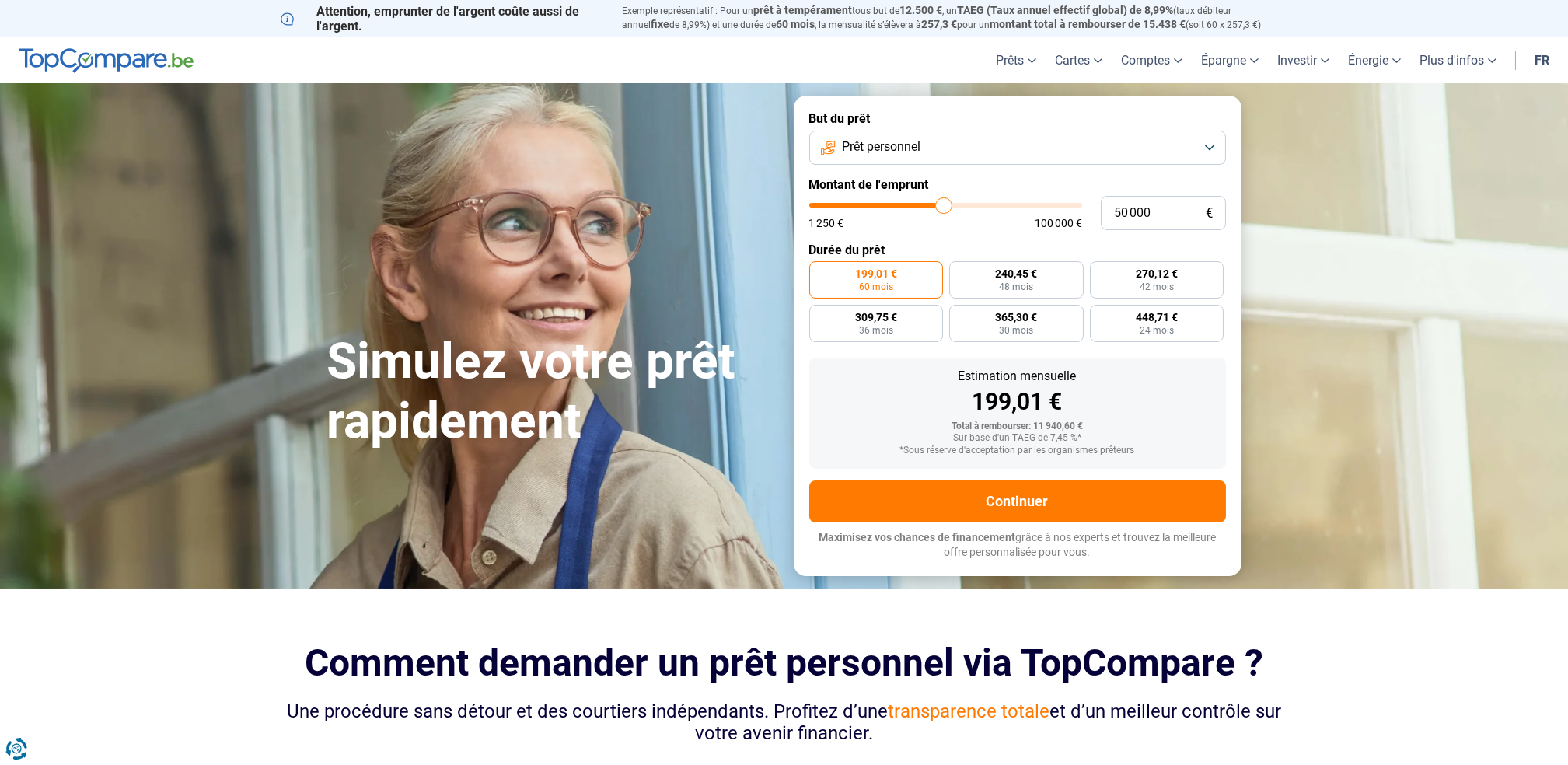
type input "50 500"
type input "50500"
type input "51 250"
type input "51250"
type input "51 500"
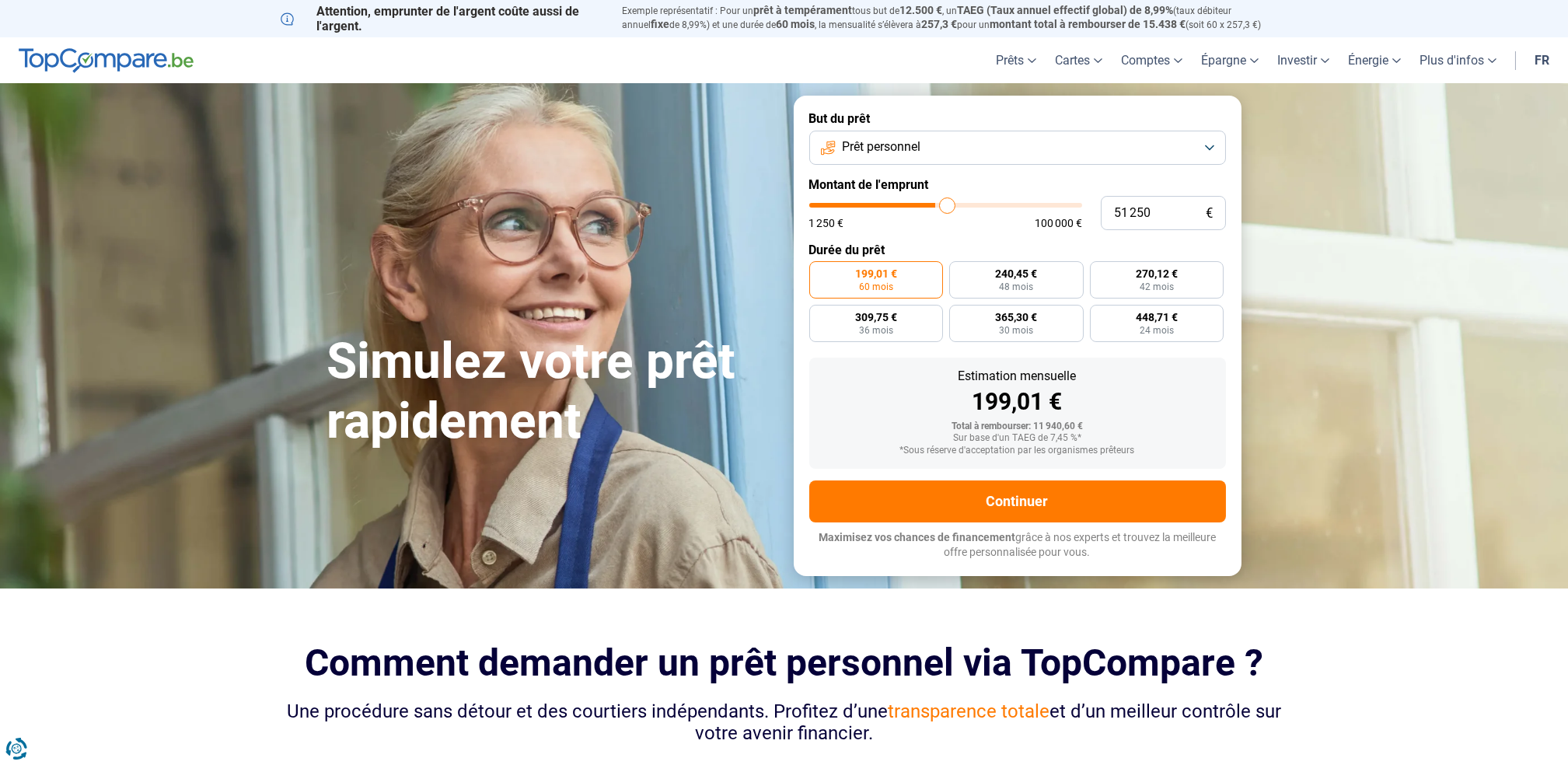
type input "51500"
type input "51 750"
type input "51750"
type input "52 250"
type input "52250"
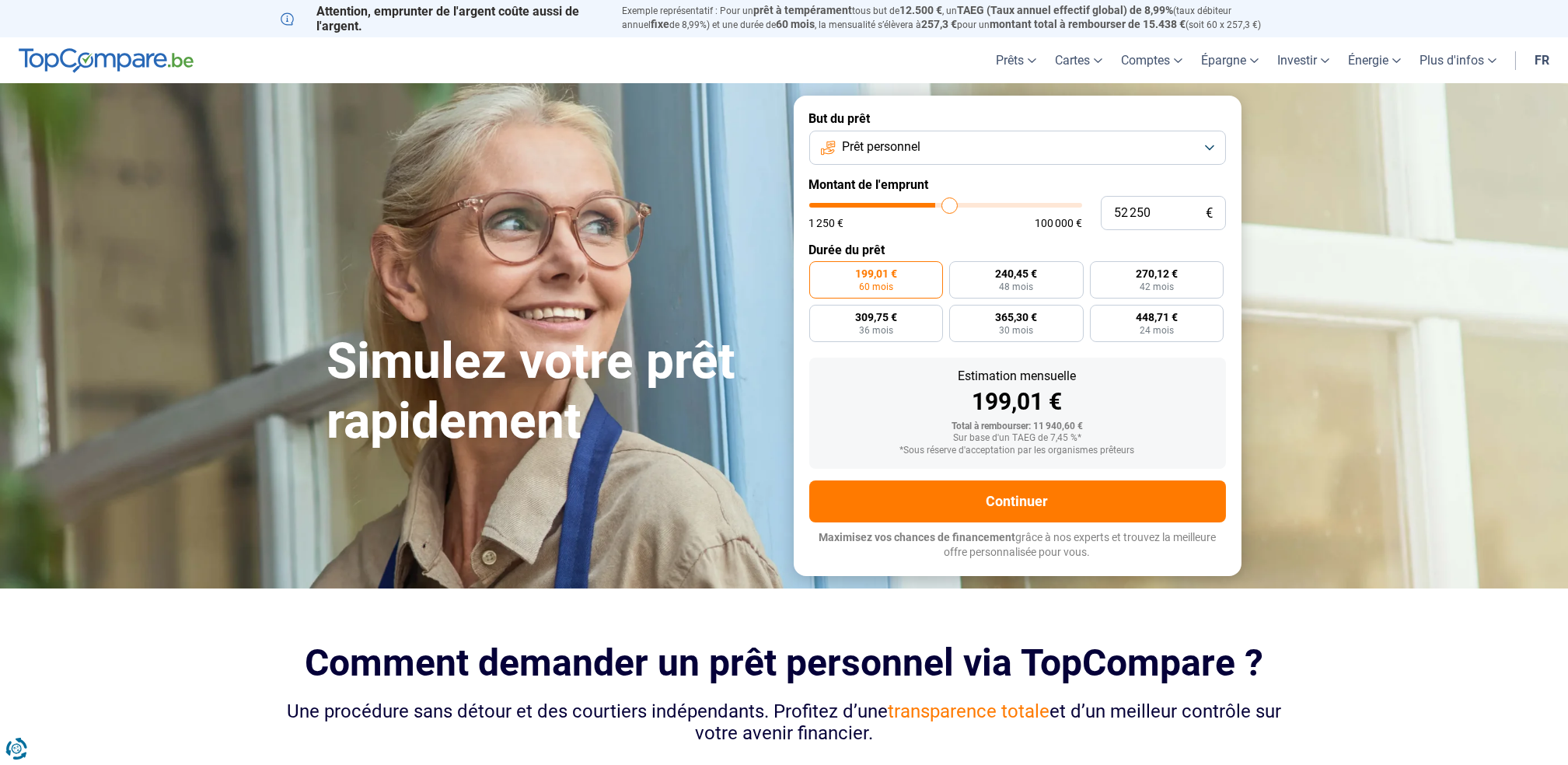
type input "52 750"
type input "52750"
type input "53 250"
type input "53250"
type input "53 500"
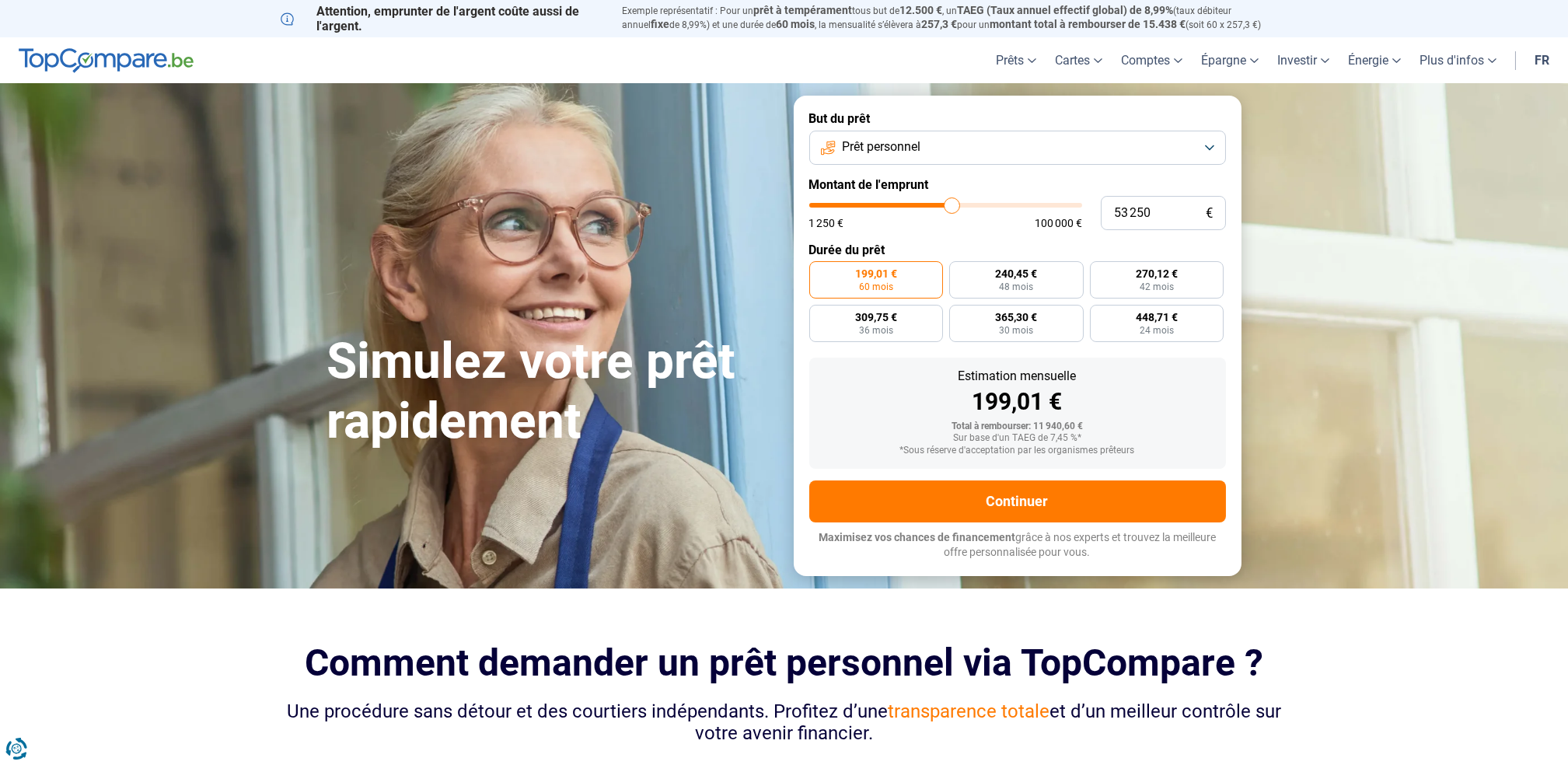
type input "53500"
type input "53 750"
type input "53750"
type input "54 000"
type input "54000"
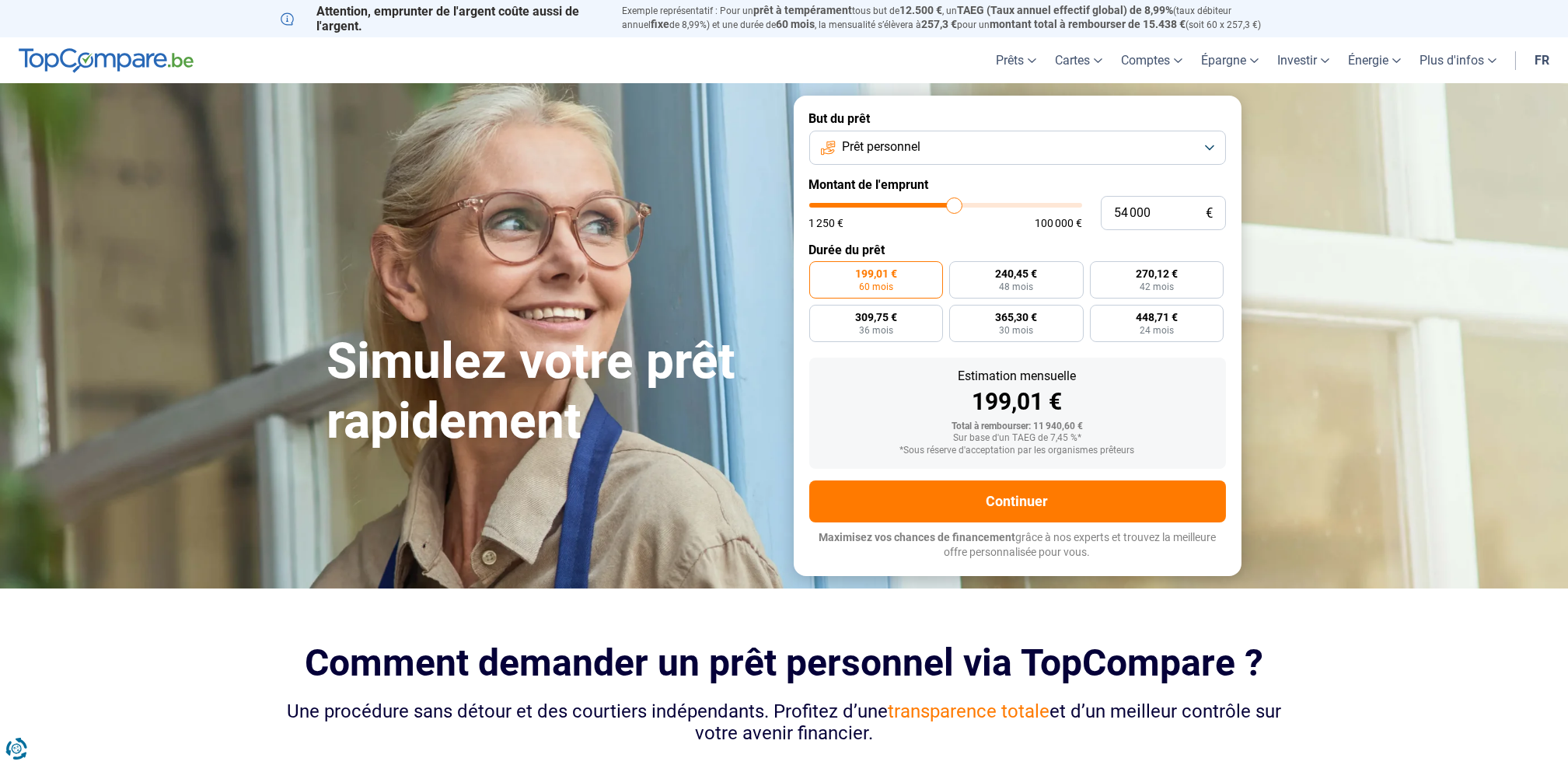
type input "54 500"
type input "54500"
type input "55 000"
type input "55000"
type input "55 500"
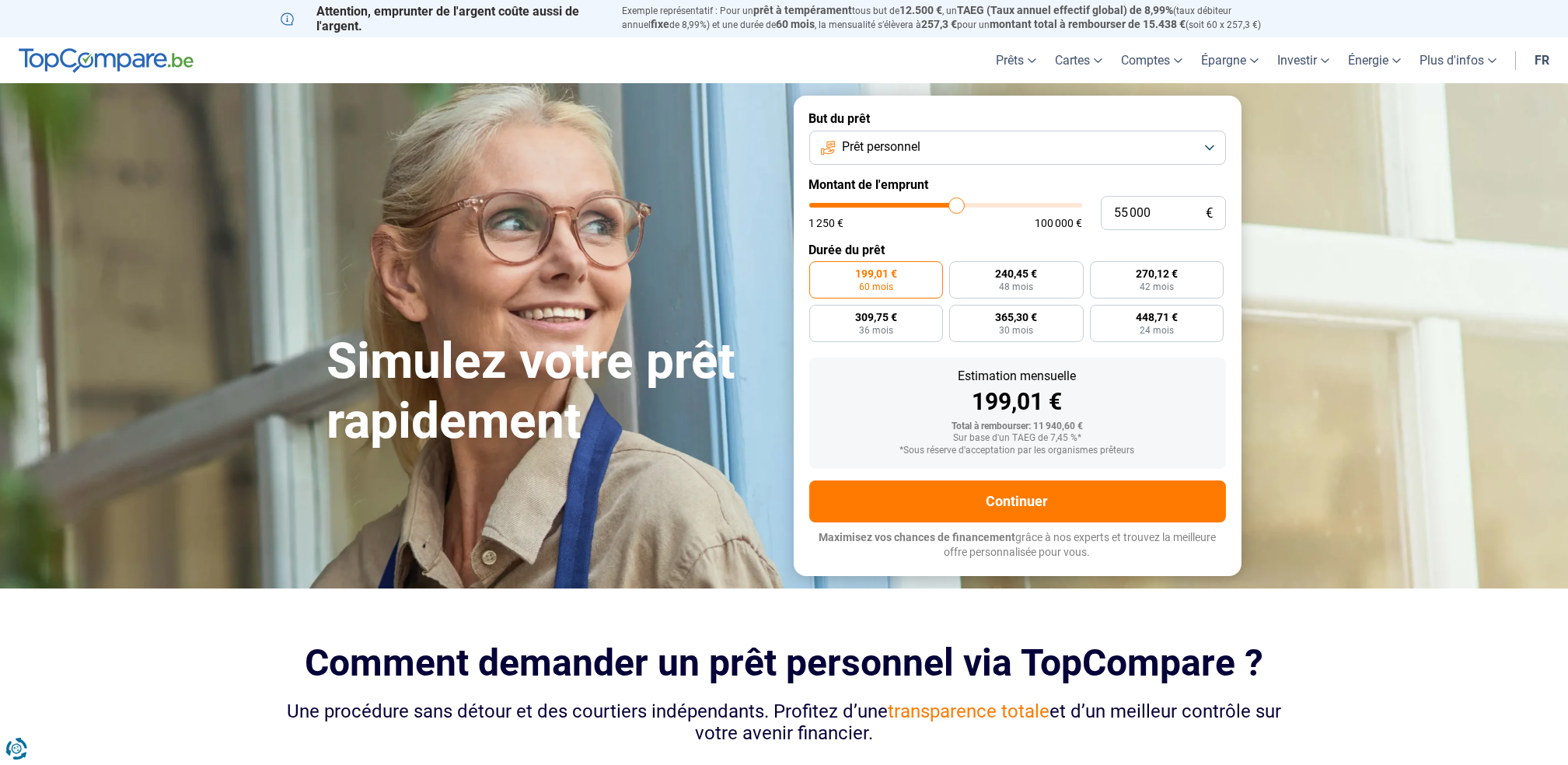
type input "55500"
type input "55 750"
type input "55750"
type input "56 000"
type input "56000"
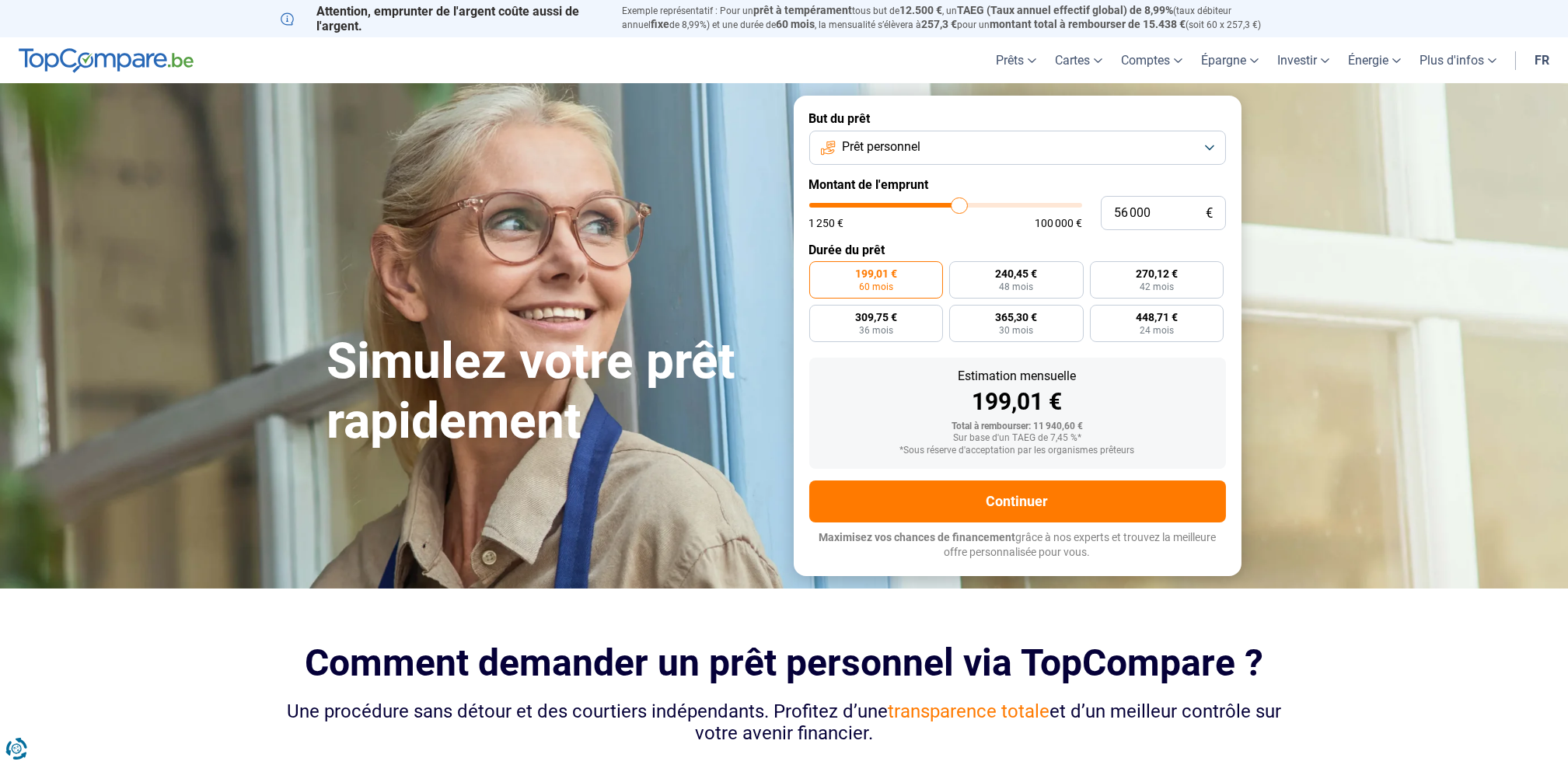
type input "56 750"
type input "56750"
type input "57 000"
type input "57000"
type input "57 750"
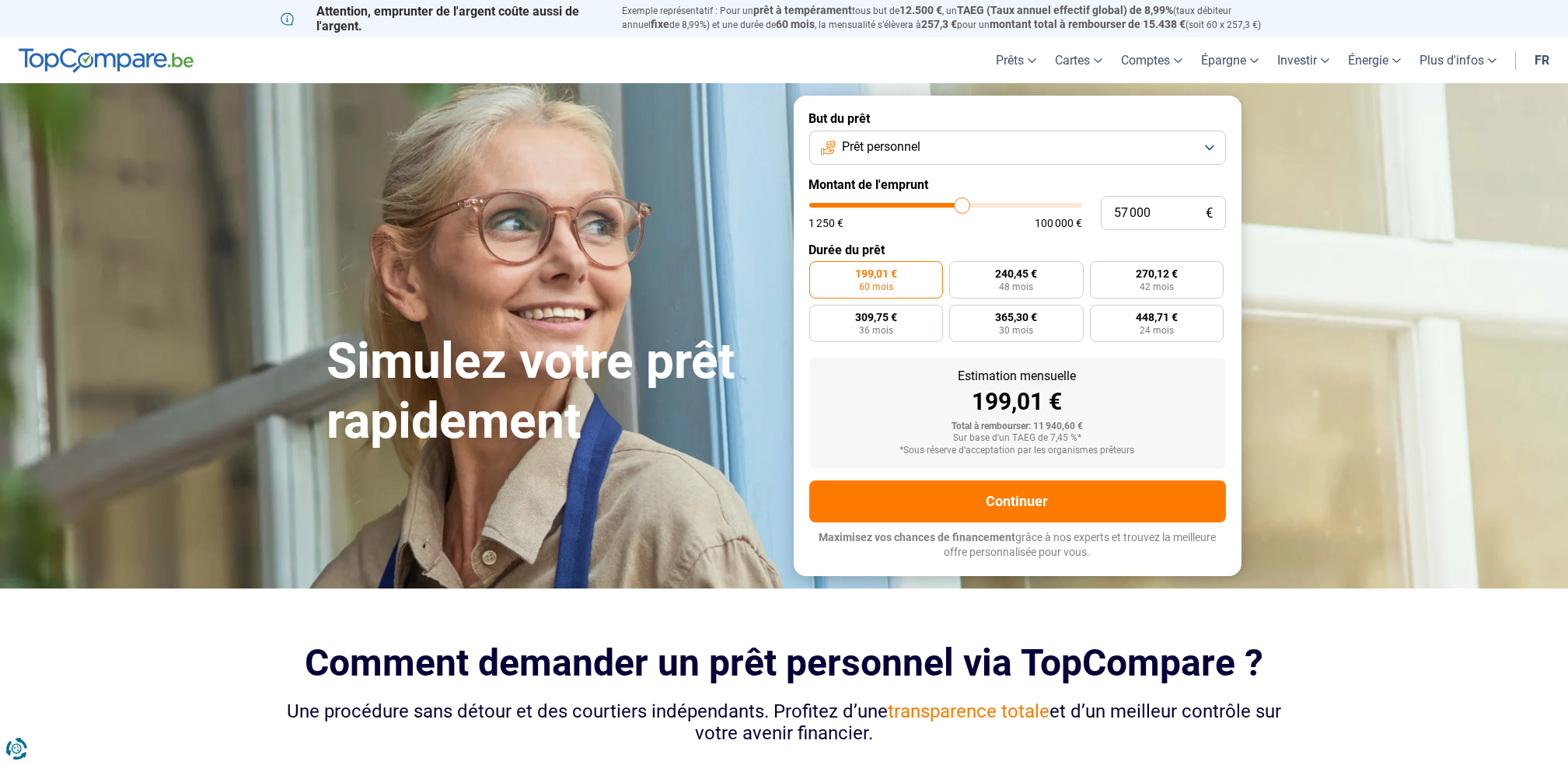
type input "57750"
type input "58 000"
type input "58000"
type input "58 250"
type input "58250"
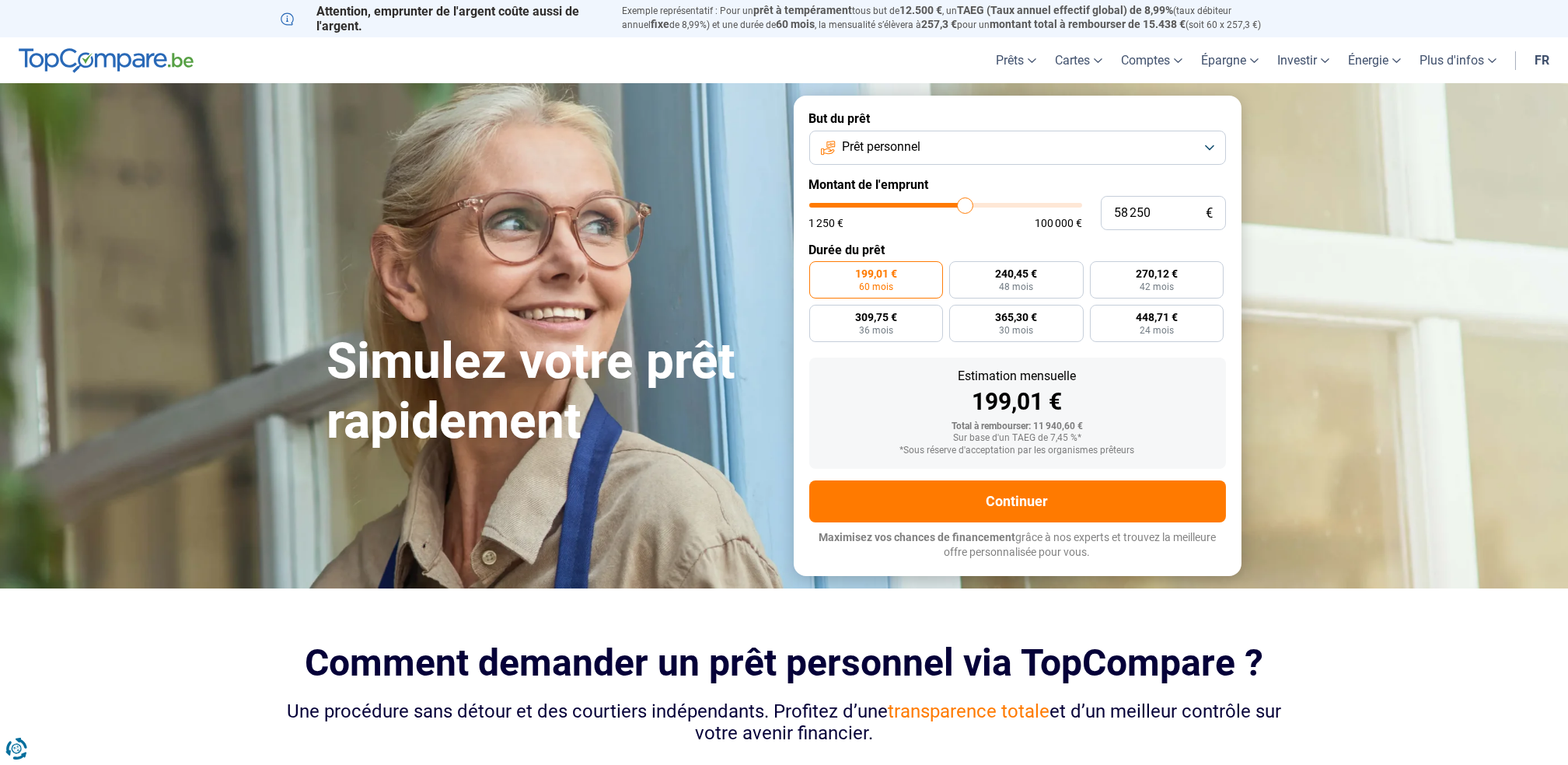
type input "58 500"
type input "58500"
type input "59 000"
type input "59000"
type input "59 250"
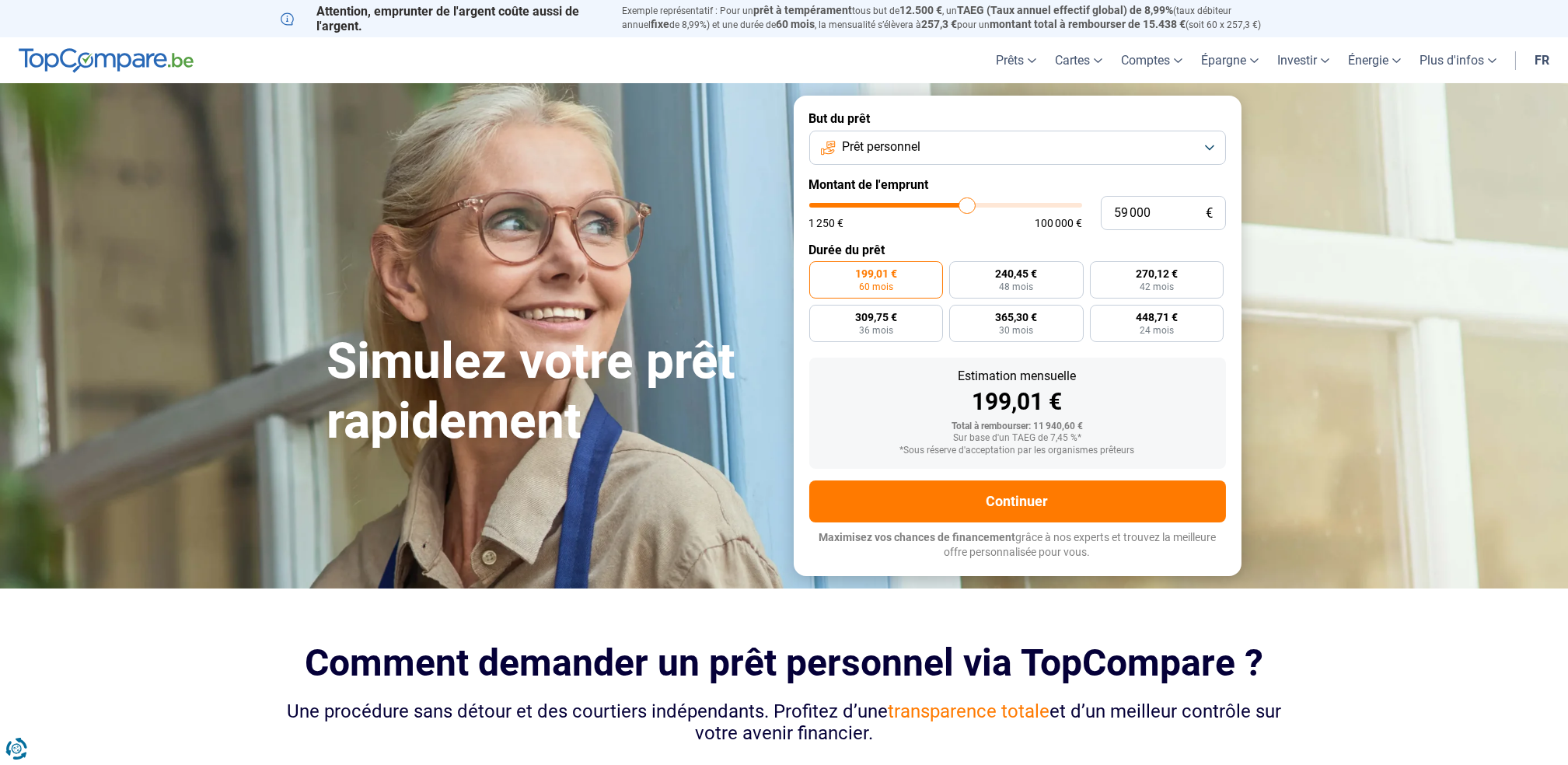
type input "59250"
type input "59 500"
type input "59500"
type input "60 250"
type input "60250"
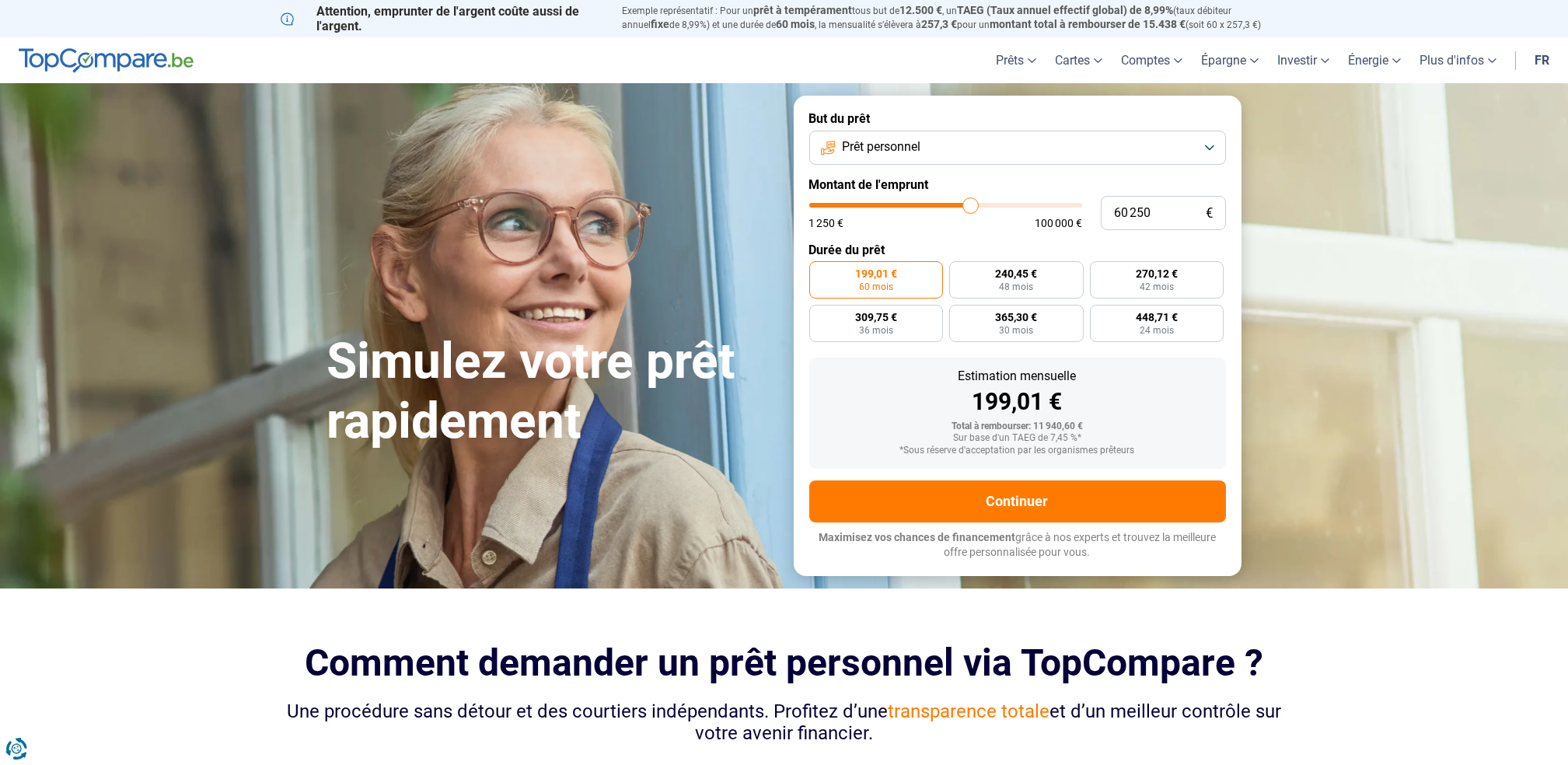
type input "60 500"
type input "60500"
type input "60 750"
type input "60750"
type input "61 250"
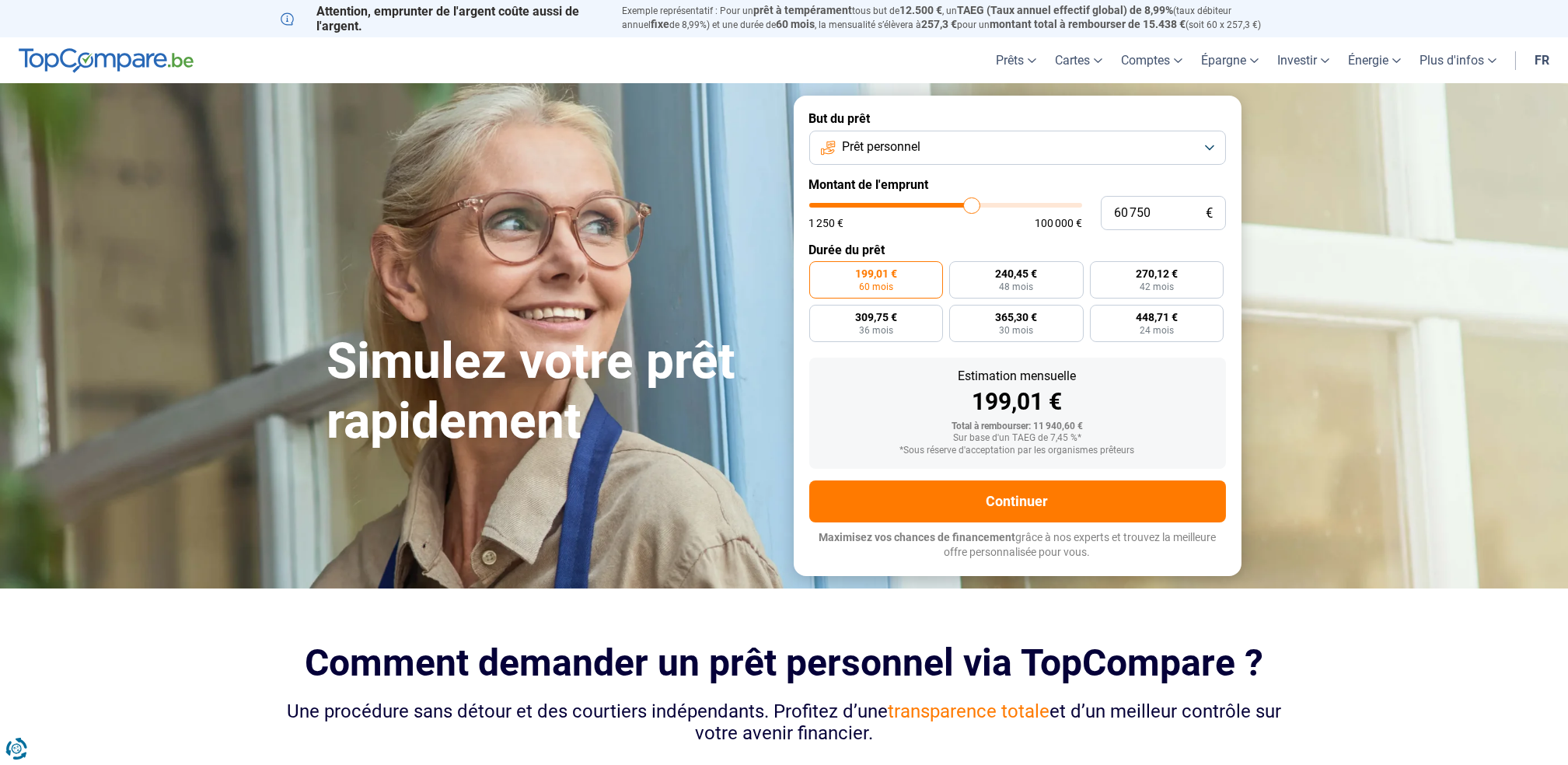
type input "61250"
type input "61 500"
type input "61500"
type input "62 250"
type input "62250"
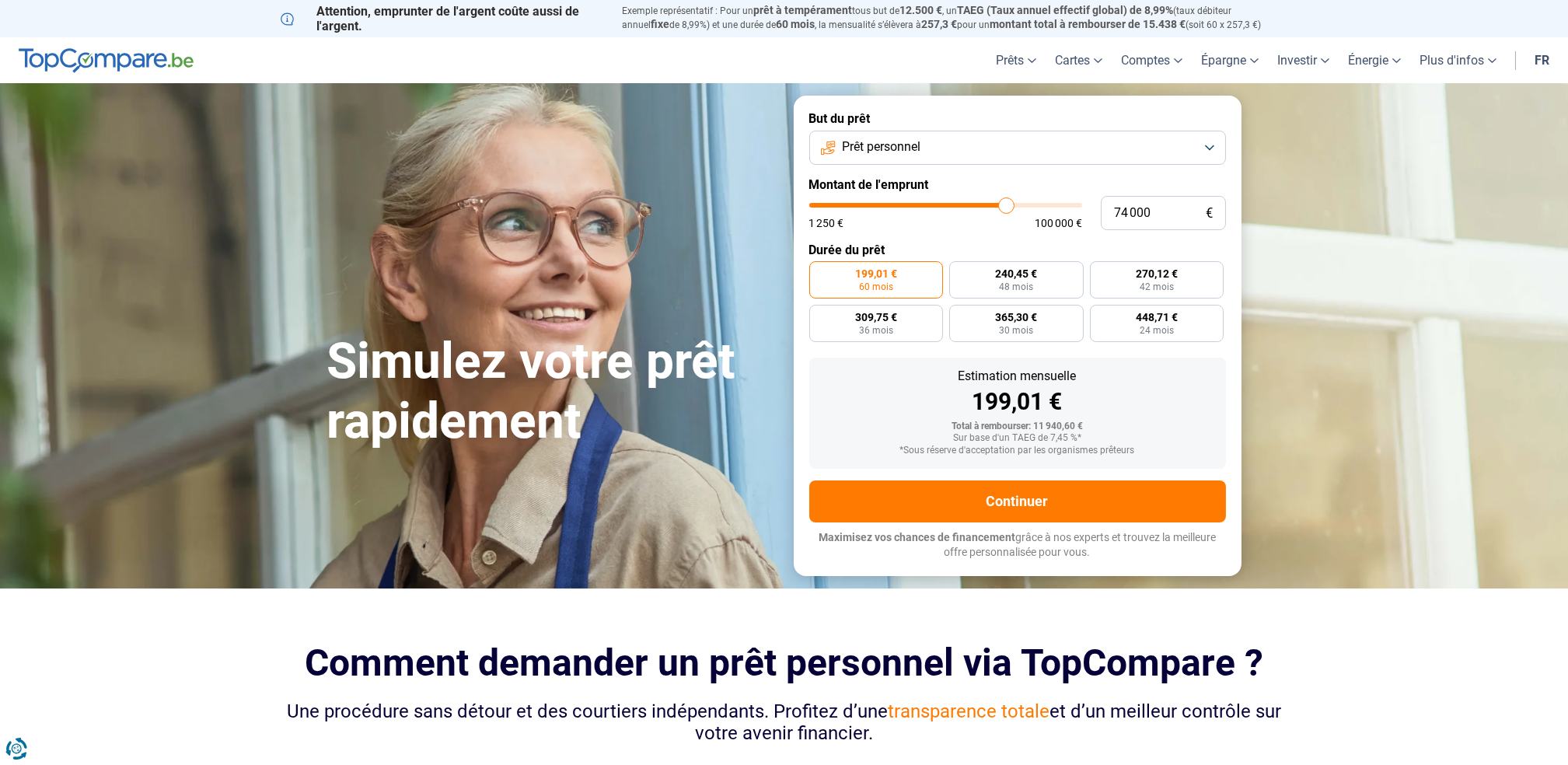
drag, startPoint x: 841, startPoint y: 206, endPoint x: 1005, endPoint y: 206, distance: 164.0
click at [1005, 206] on input "range" at bounding box center [946, 205] width 273 height 5
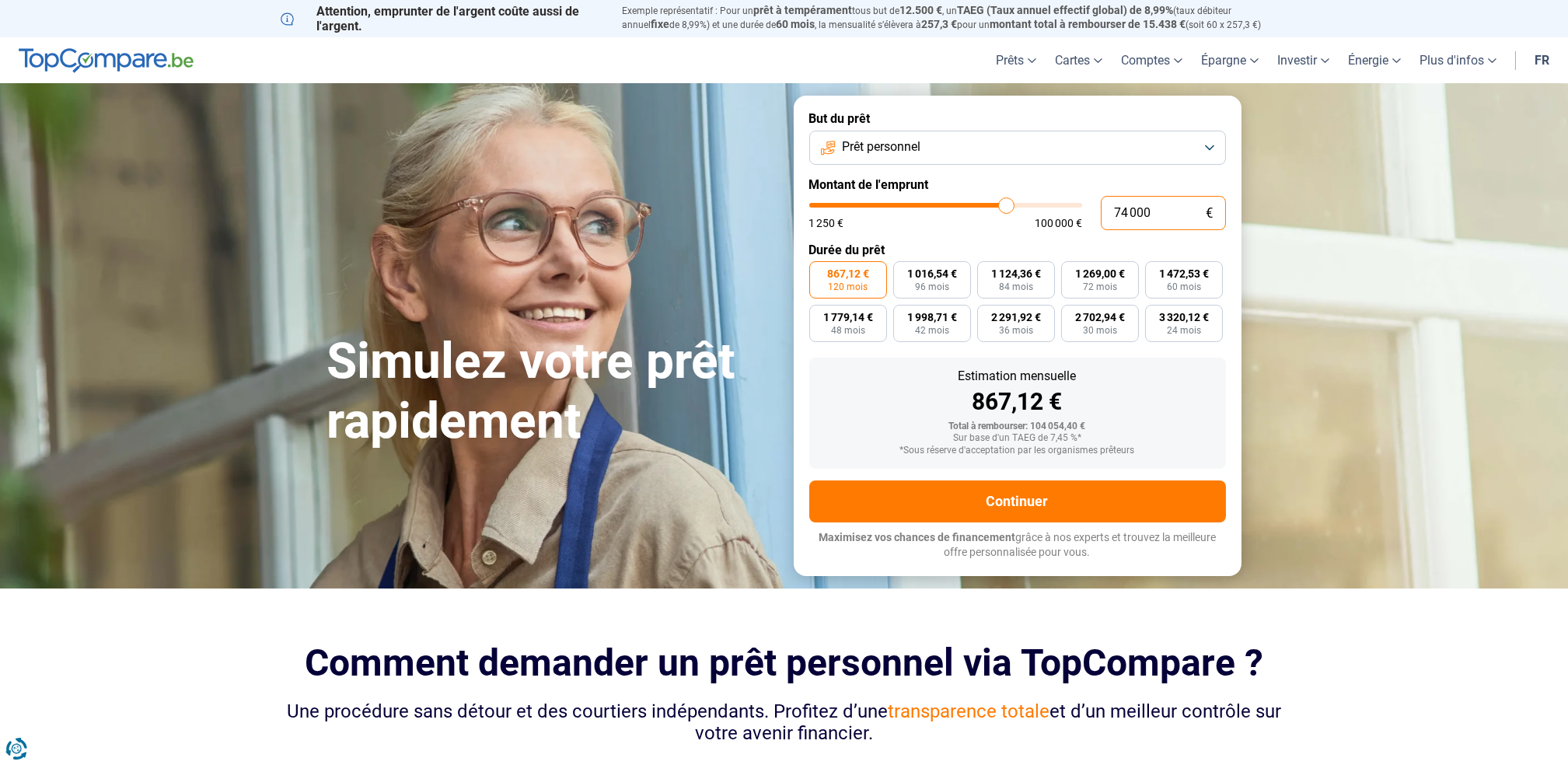
click at [1128, 210] on input "74 000" at bounding box center [1163, 212] width 125 height 34
click at [865, 284] on span "120 mois" at bounding box center [848, 287] width 40 height 9
click at [820, 272] on input "878,84 € 120 mois" at bounding box center [814, 266] width 10 height 10
click at [1205, 147] on button "Prêt personnel" at bounding box center [1017, 147] width 416 height 34
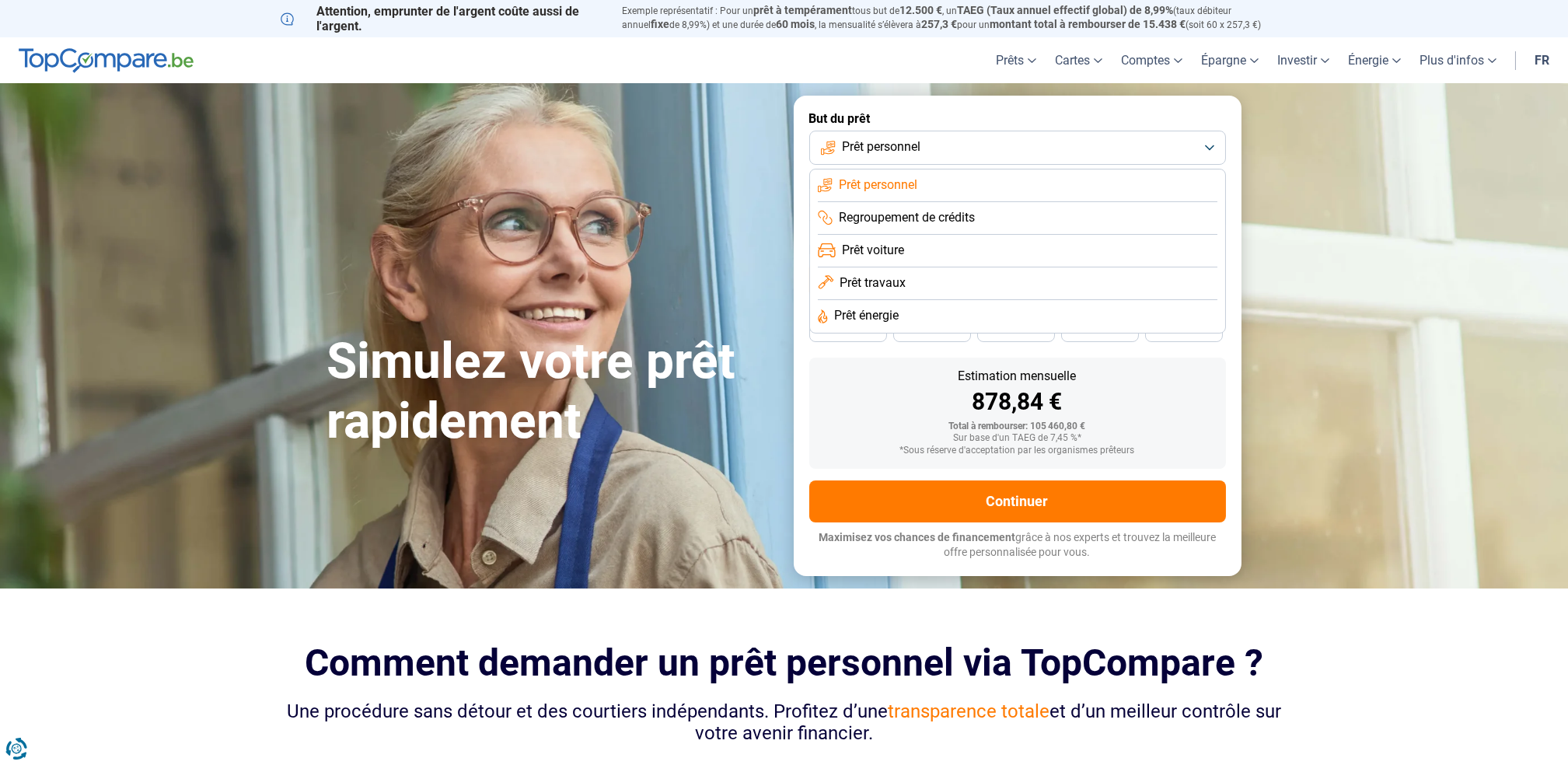
click at [950, 286] on li "Prêt travaux" at bounding box center [1017, 283] width 400 height 32
